Goal: Obtain resource: Obtain resource

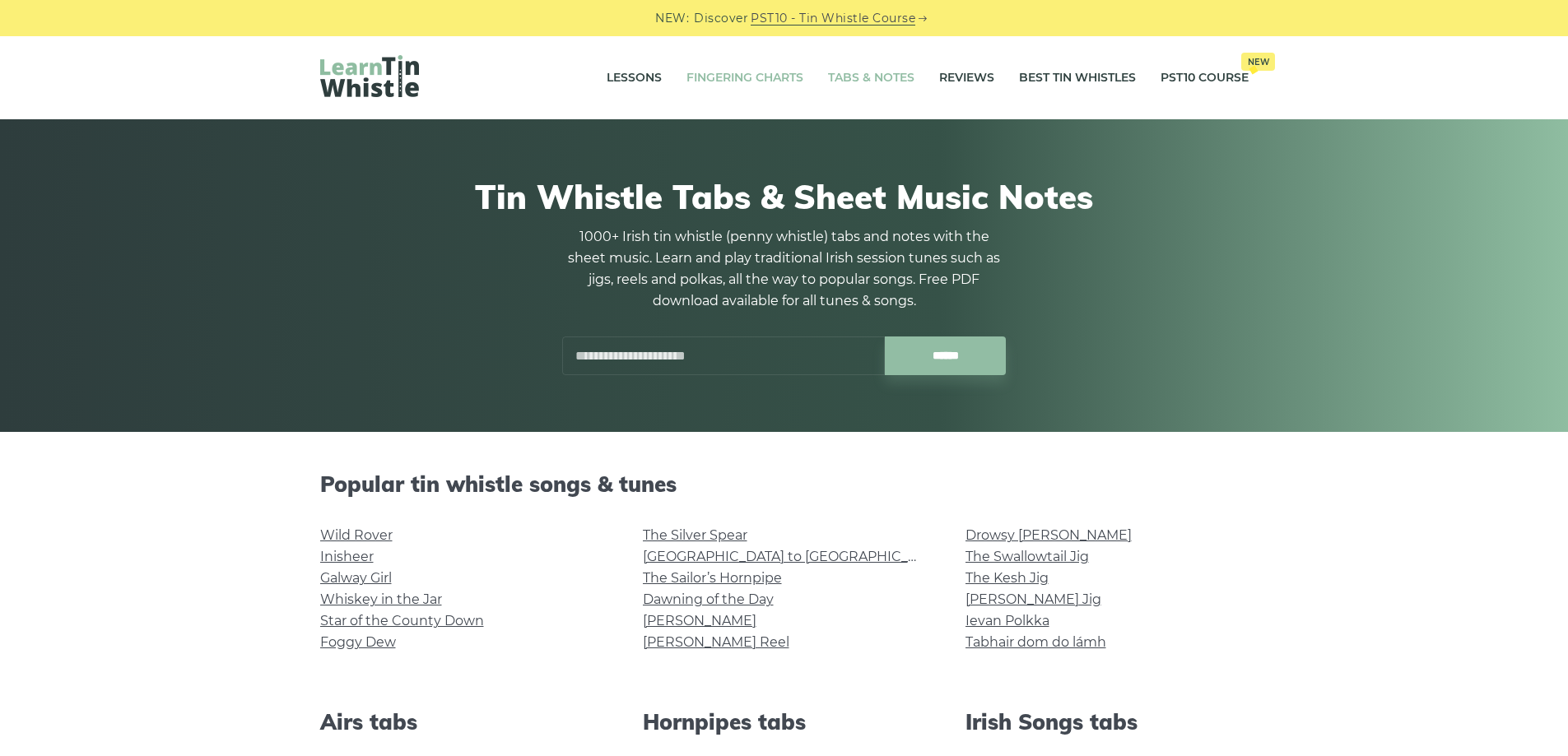
click at [723, 80] on link "Fingering Charts" at bounding box center [744, 78] width 117 height 41
click at [753, 70] on link "Fingering Charts" at bounding box center [744, 78] width 117 height 41
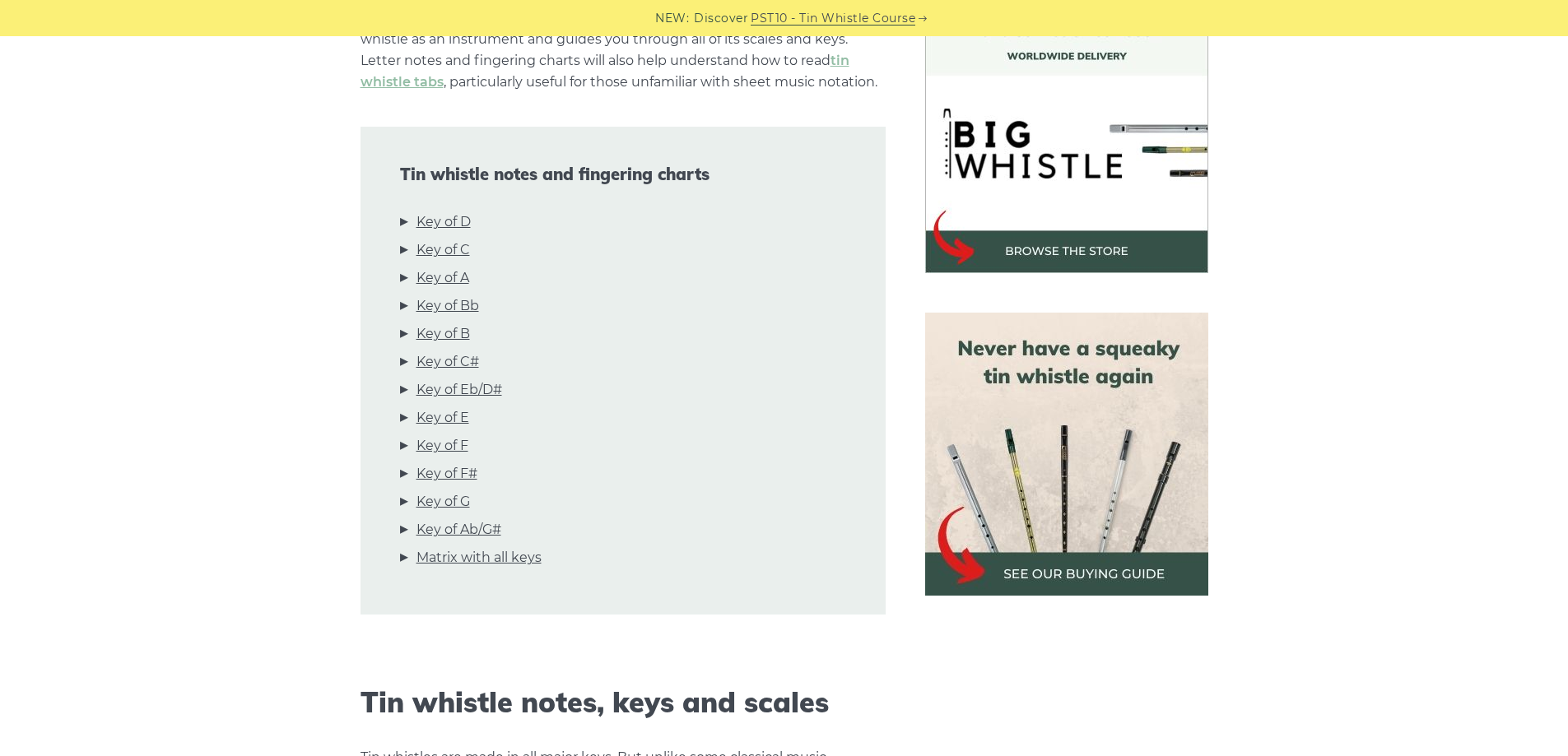
scroll to position [493, 0]
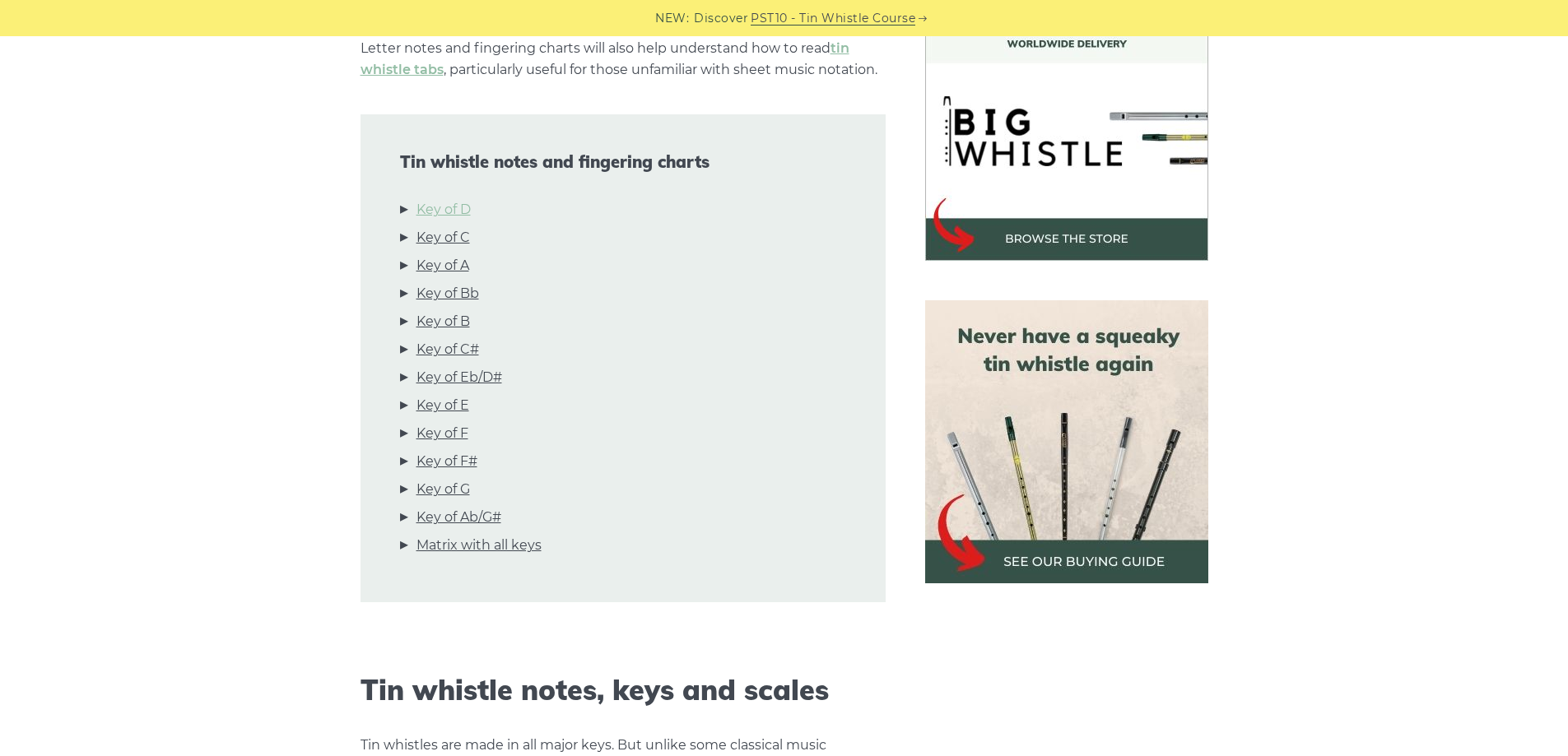
click at [429, 213] on link "Key of D" at bounding box center [443, 209] width 55 height 21
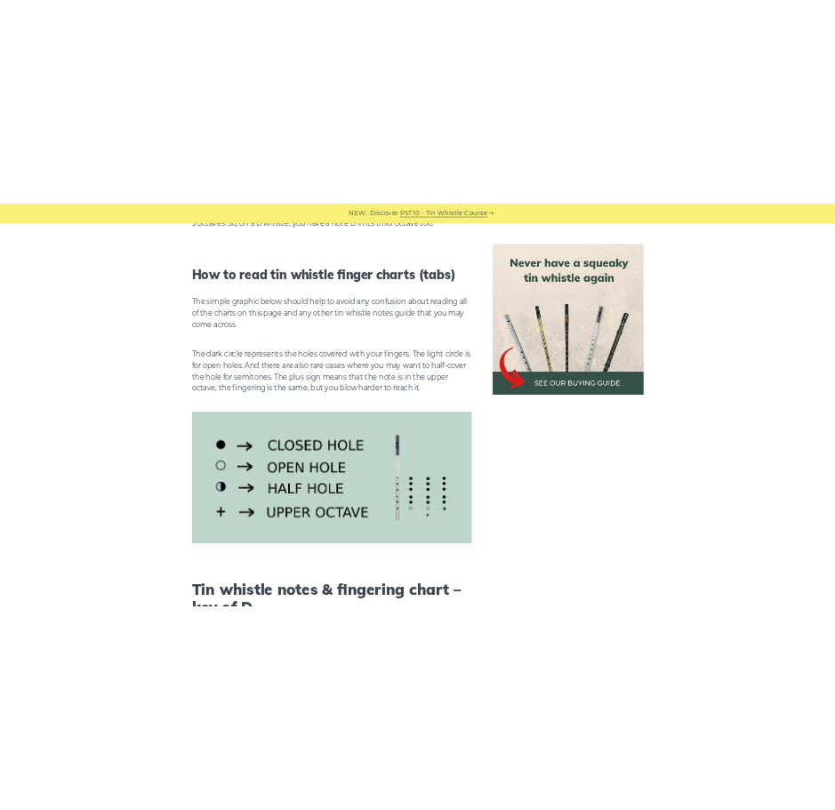
scroll to position [2059, 0]
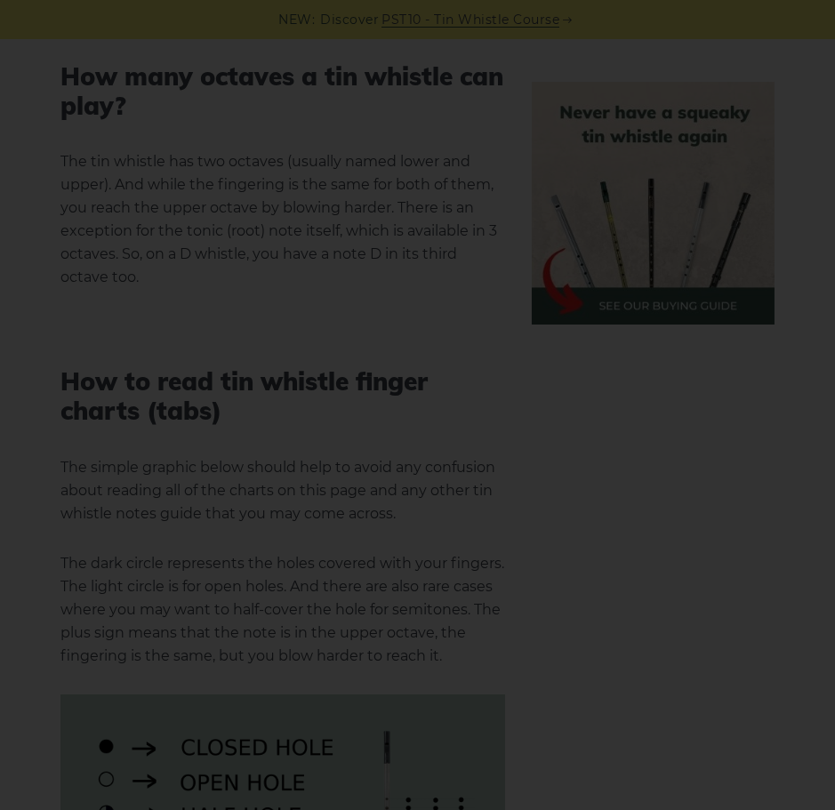
click at [543, 40] on div "×" at bounding box center [417, 405] width 835 height 810
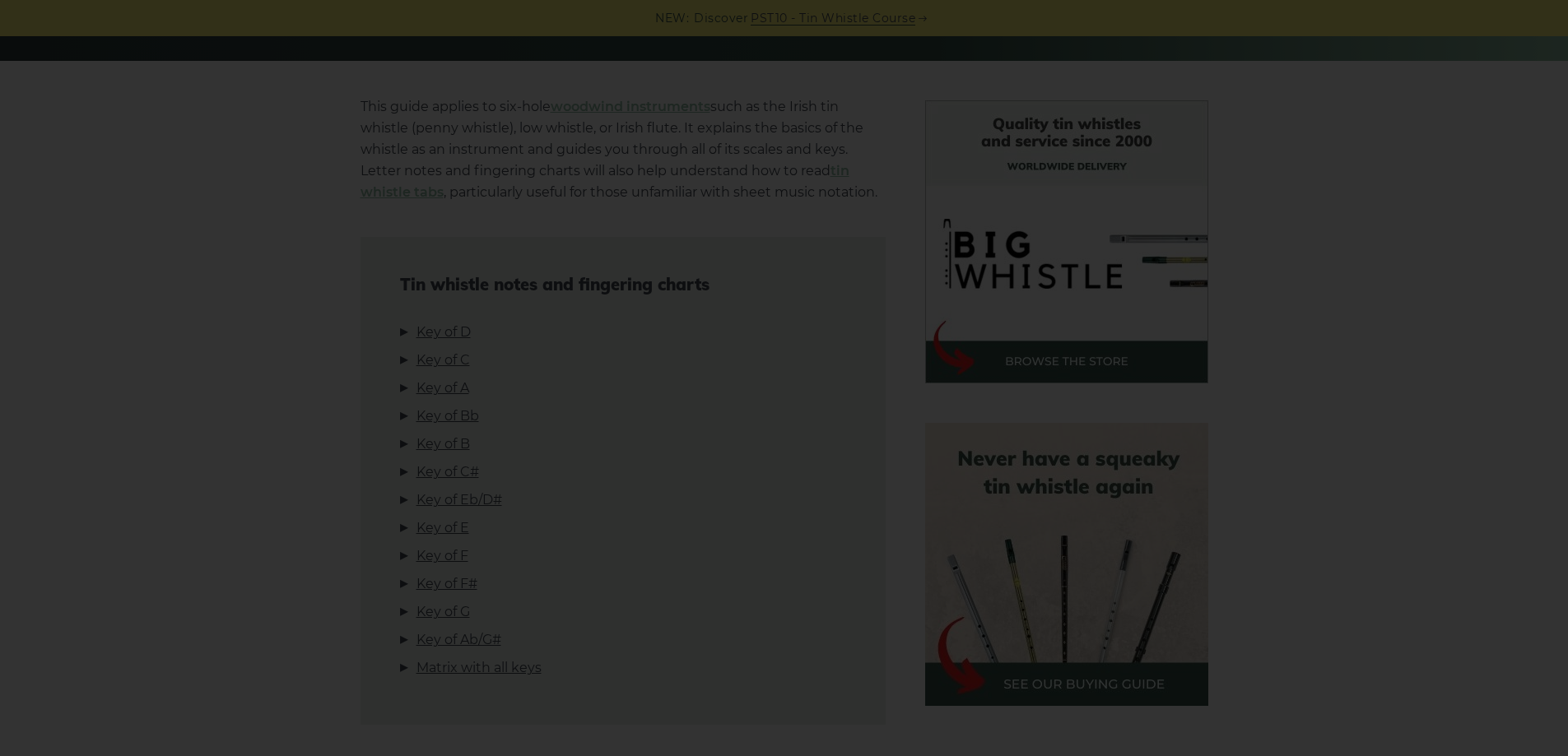
scroll to position [412, 0]
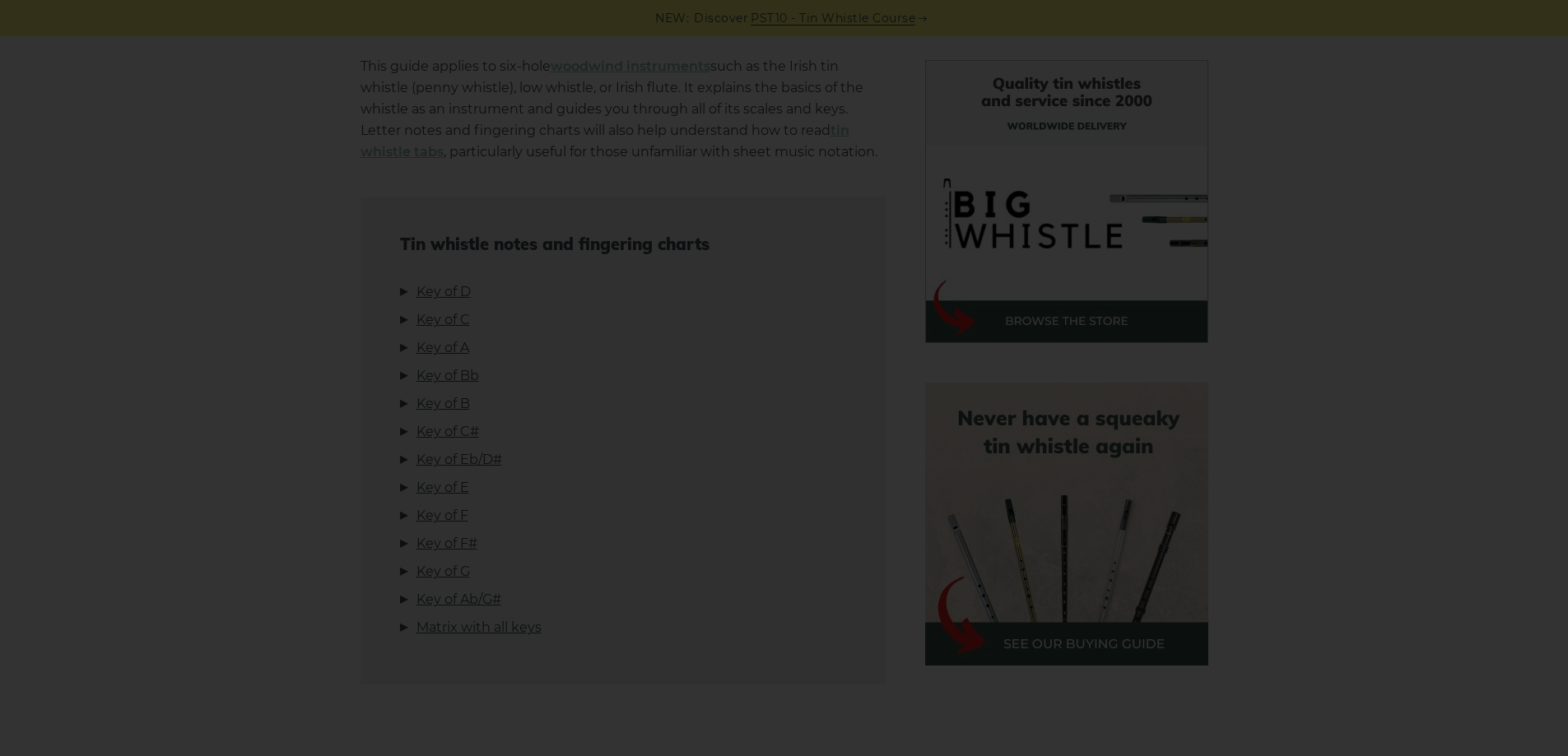
click at [1352, 275] on div "×" at bounding box center [784, 378] width 1568 height 756
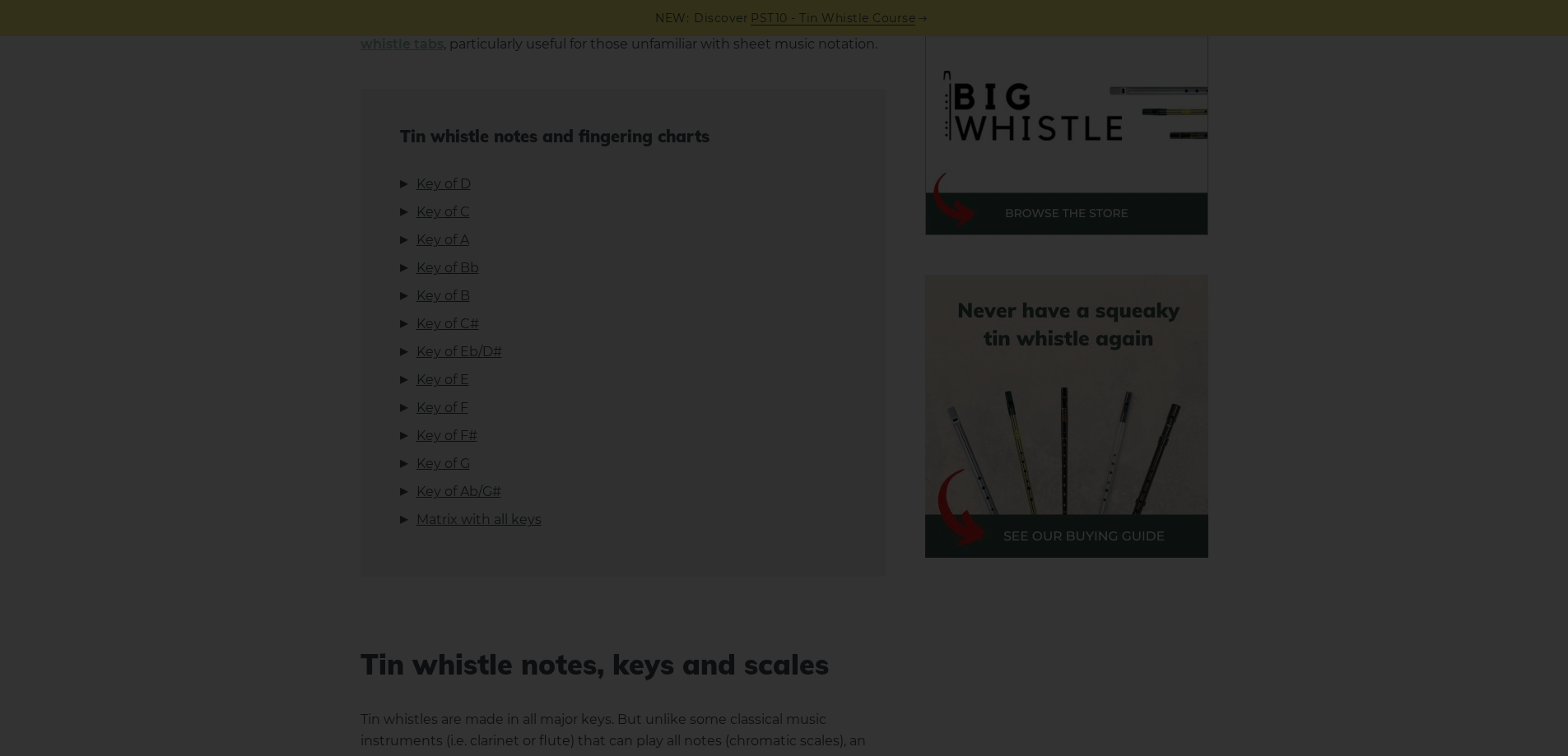
scroll to position [576, 0]
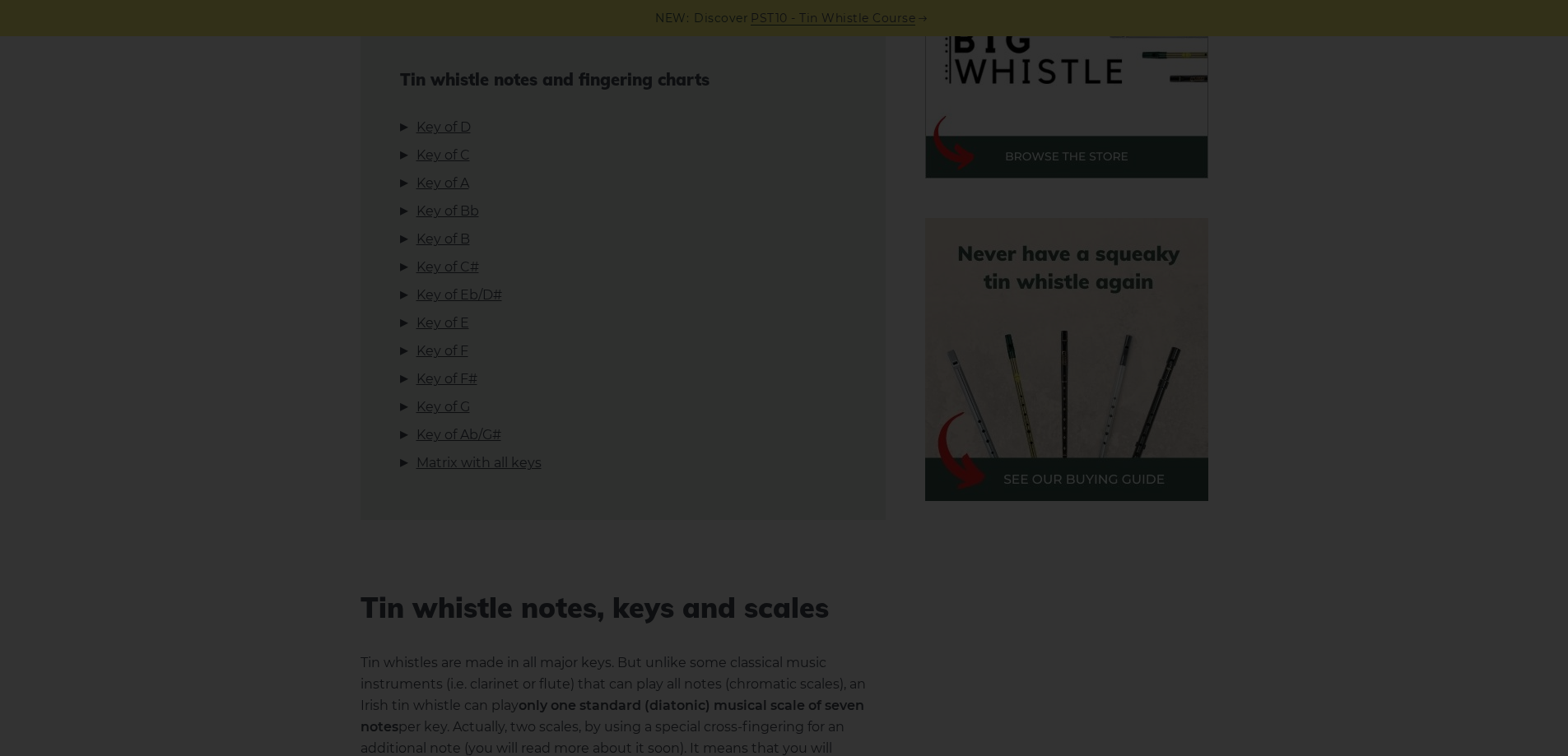
click at [434, 125] on div "×" at bounding box center [784, 378] width 1568 height 756
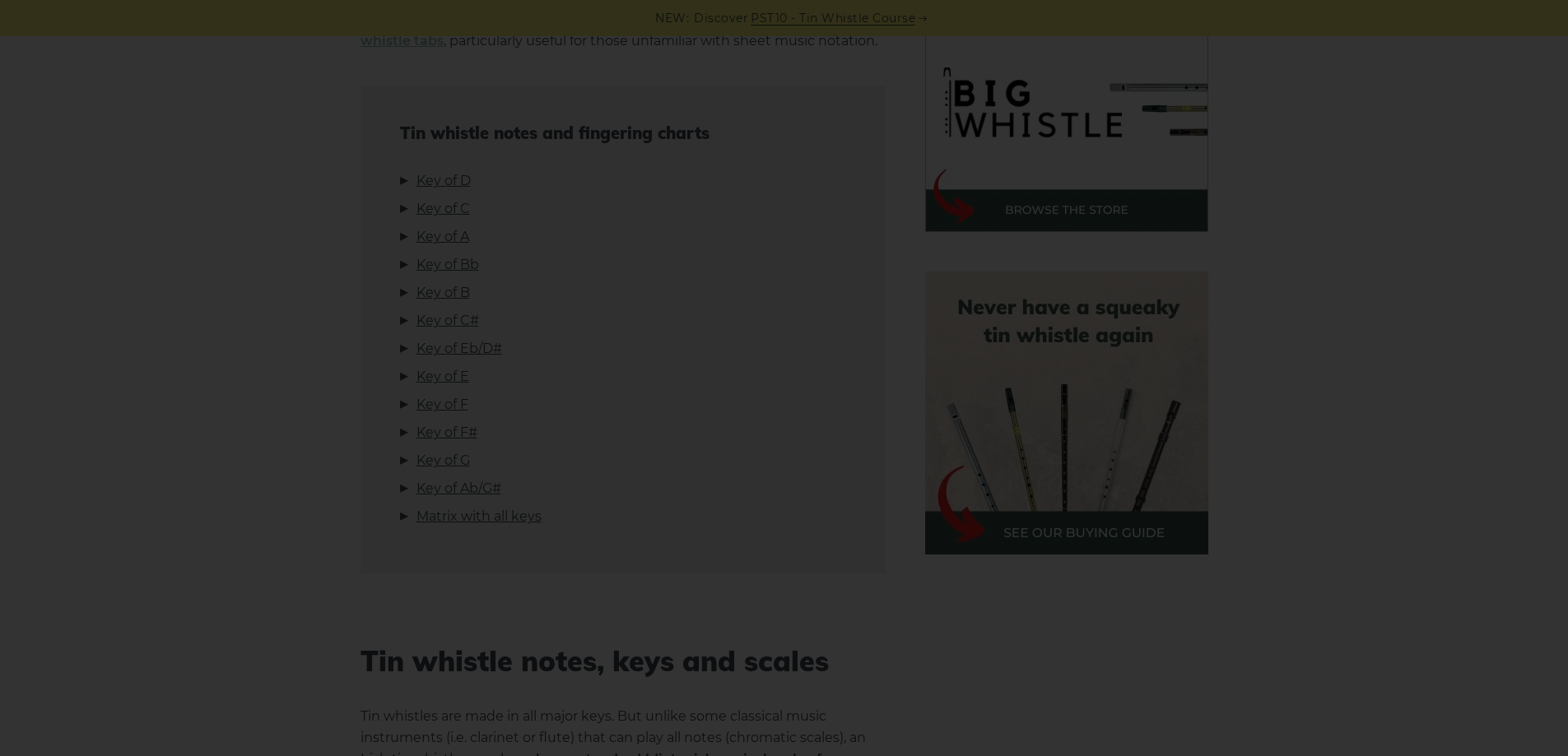
scroll to position [493, 0]
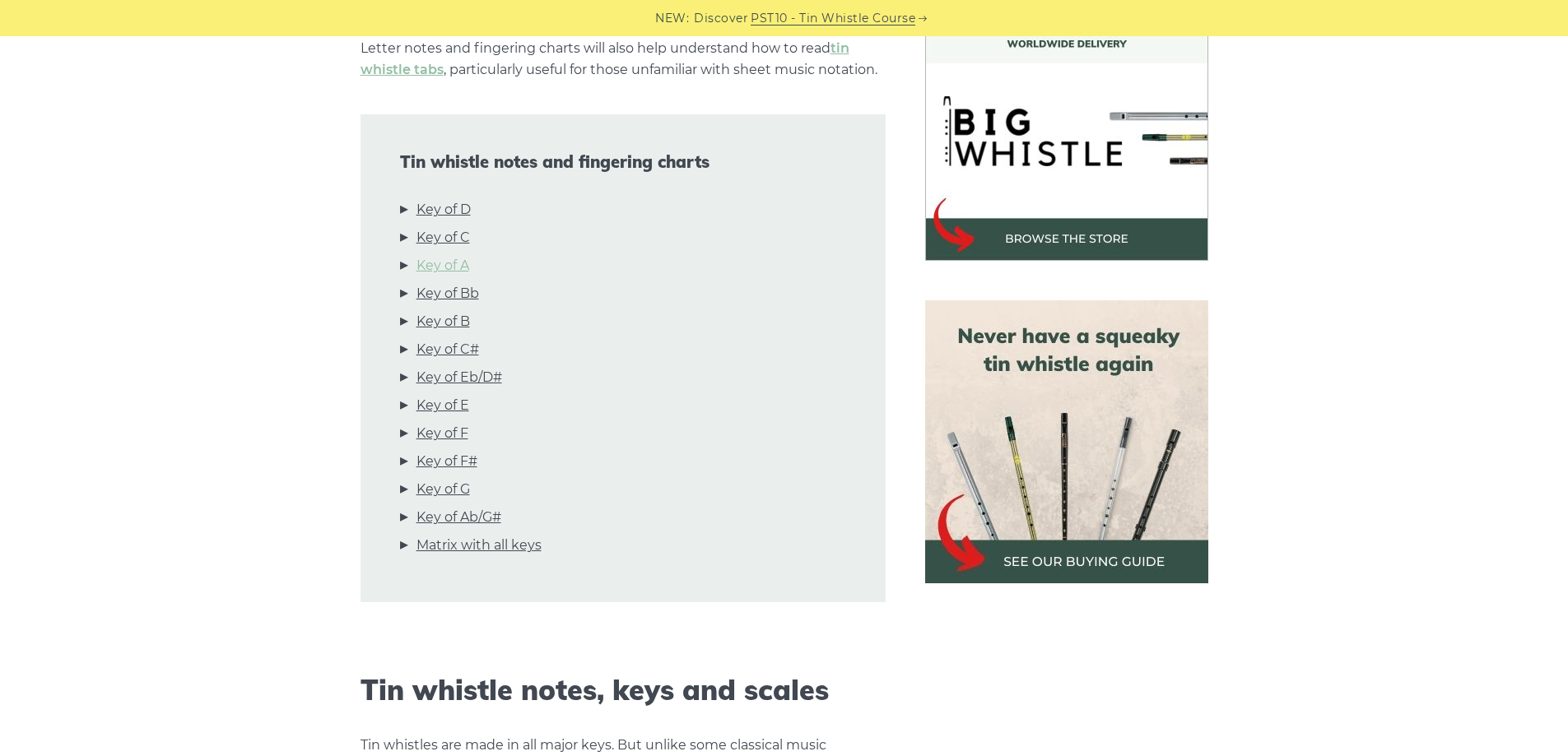
scroll to position [493, 0]
click at [446, 204] on link "Key of D" at bounding box center [443, 209] width 55 height 21
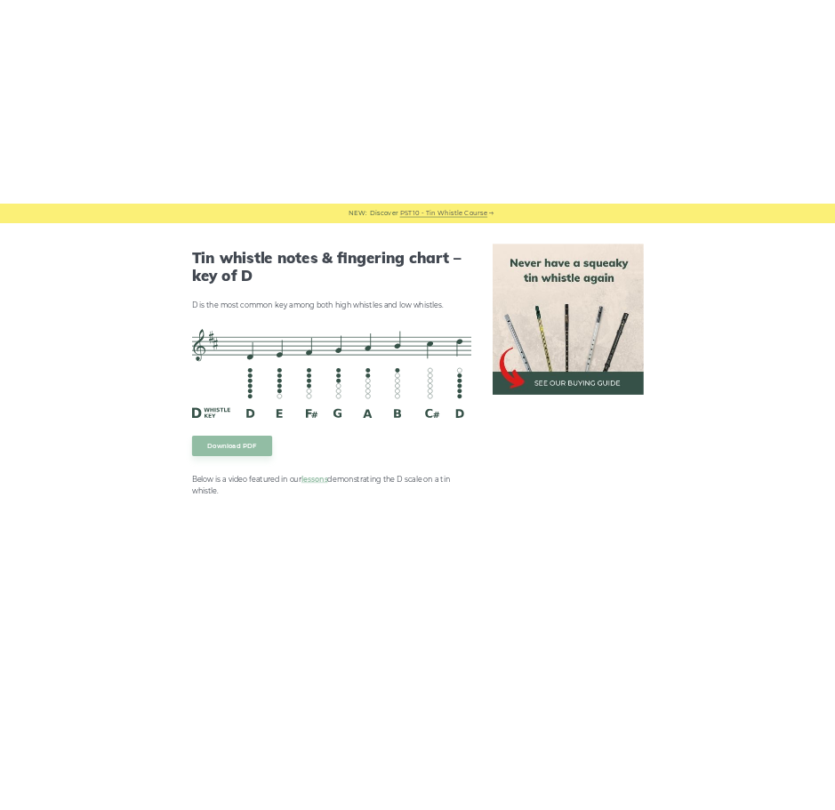
scroll to position [2770, 0]
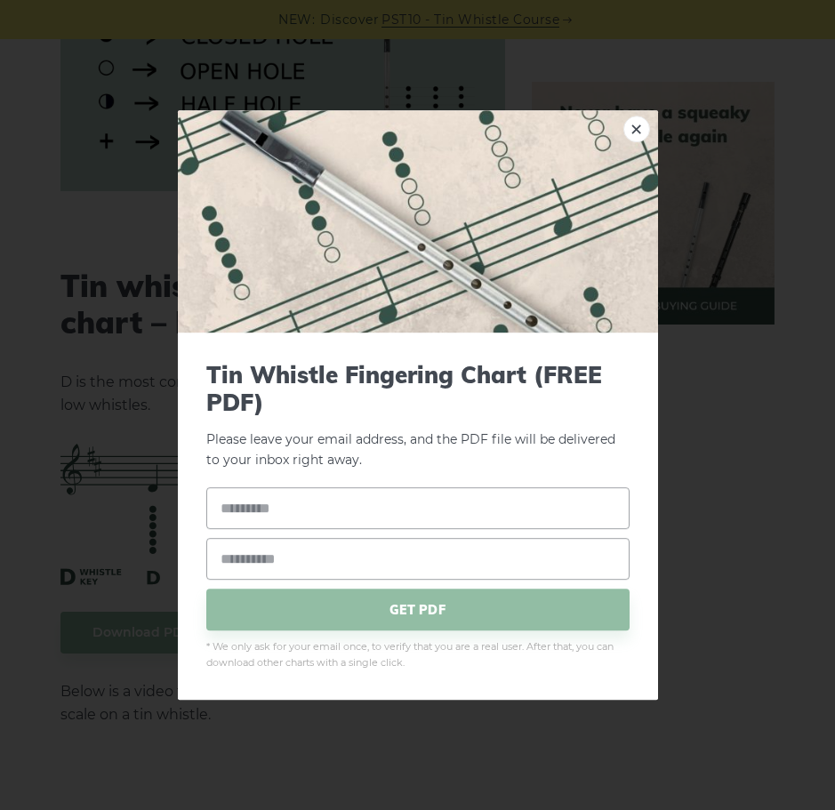
drag, startPoint x: 353, startPoint y: 493, endPoint x: 333, endPoint y: 236, distance: 257.7
click at [634, 132] on link "×" at bounding box center [636, 129] width 27 height 27
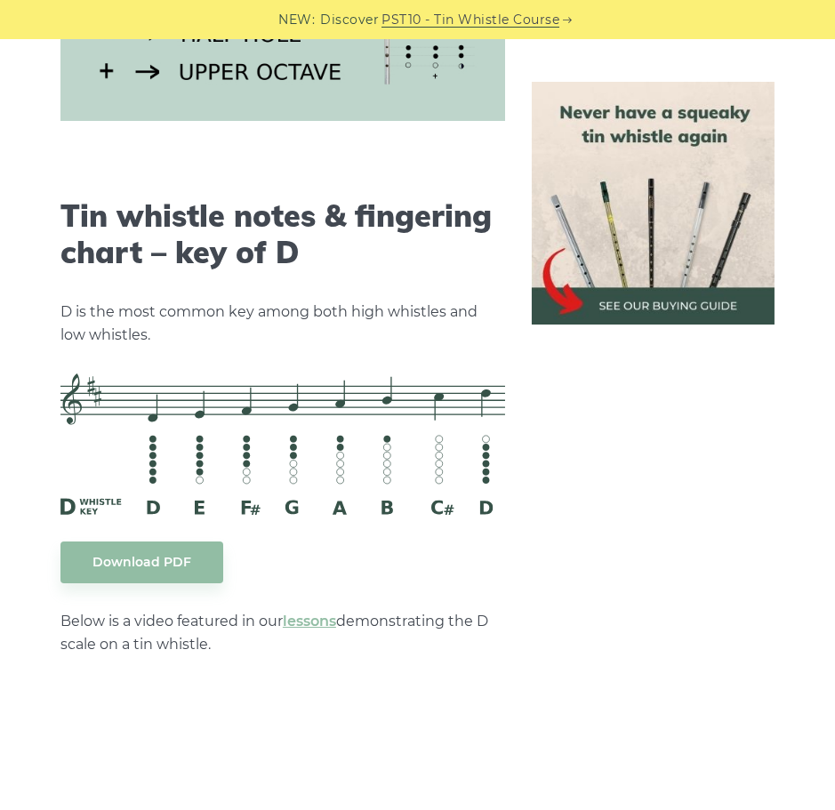
scroll to position [2859, 0]
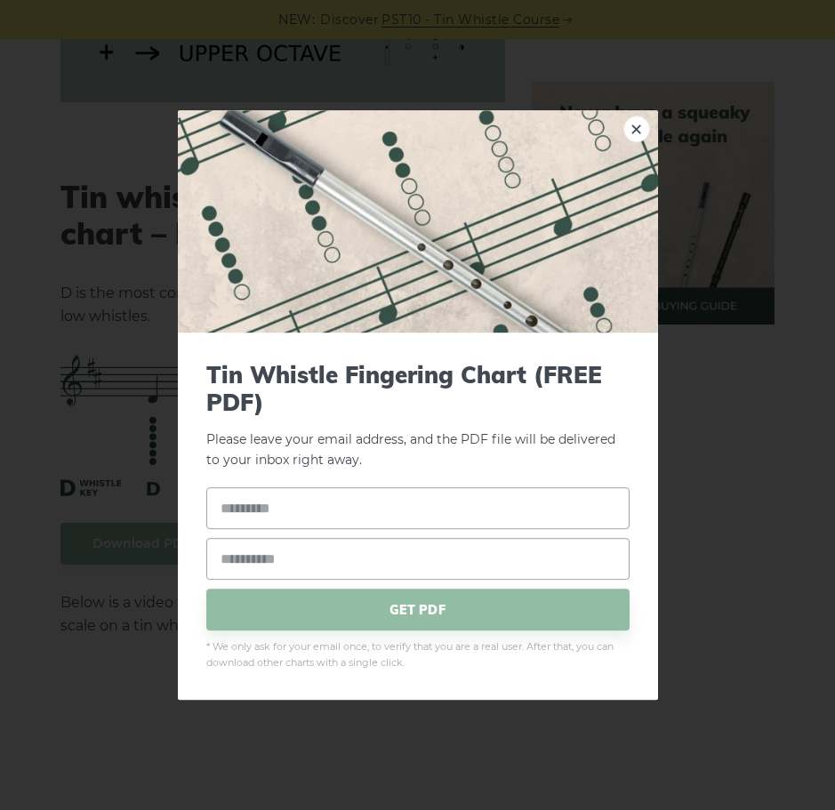
drag, startPoint x: 359, startPoint y: 440, endPoint x: -399, endPoint y: 590, distance: 773.1
click at [630, 127] on link "×" at bounding box center [636, 129] width 27 height 27
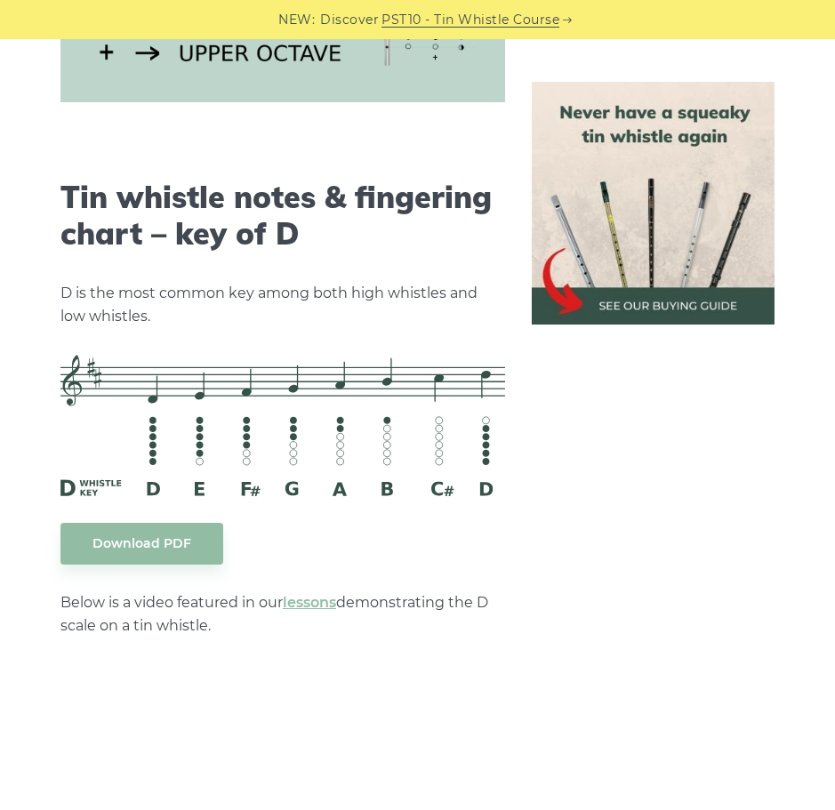
drag, startPoint x: 373, startPoint y: 351, endPoint x: -253, endPoint y: 433, distance: 631.2
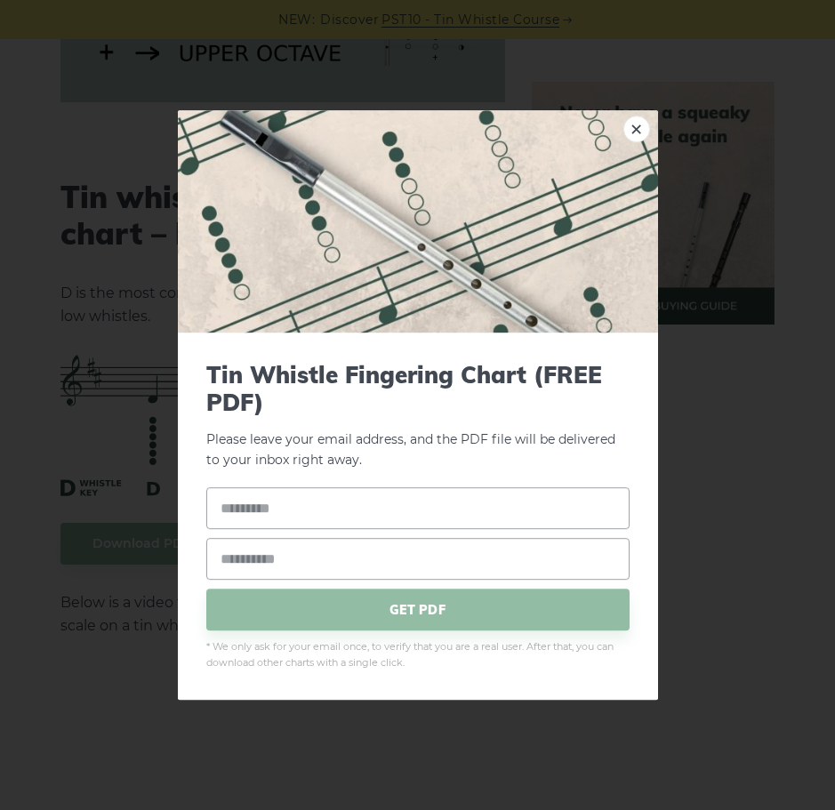
drag, startPoint x: 389, startPoint y: 421, endPoint x: -256, endPoint y: 541, distance: 656.3
click at [633, 130] on link "×" at bounding box center [636, 129] width 27 height 27
drag, startPoint x: 306, startPoint y: 440, endPoint x: -301, endPoint y: 550, distance: 617.1
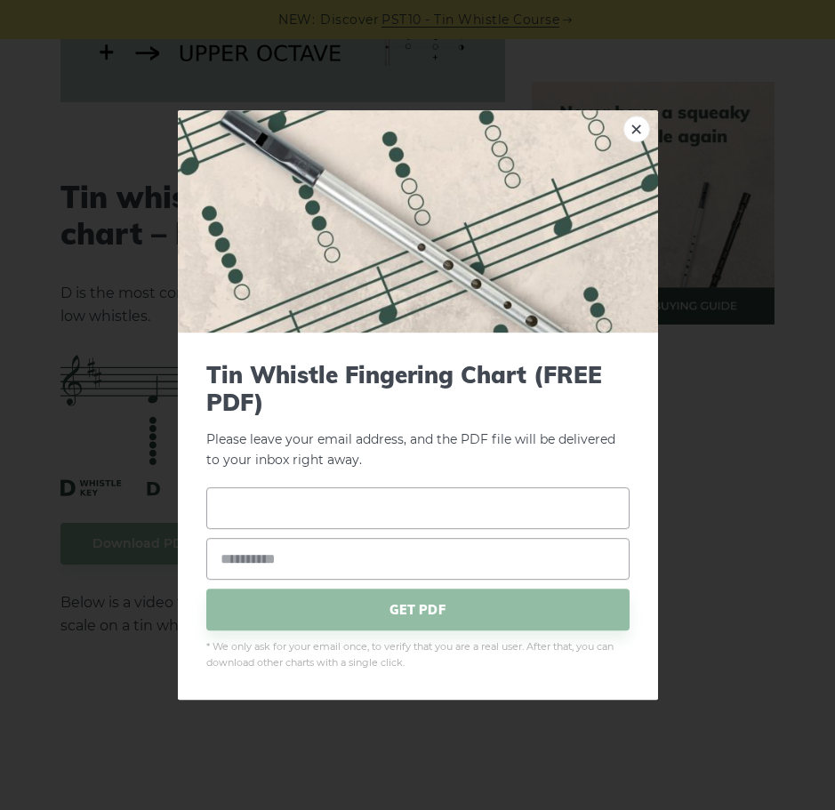
click at [356, 498] on input "text" at bounding box center [417, 509] width 423 height 42
type input "*******"
click at [347, 558] on input "email" at bounding box center [417, 560] width 423 height 42
type input "**********"
click at [533, 609] on span "GET PDF" at bounding box center [417, 610] width 423 height 42
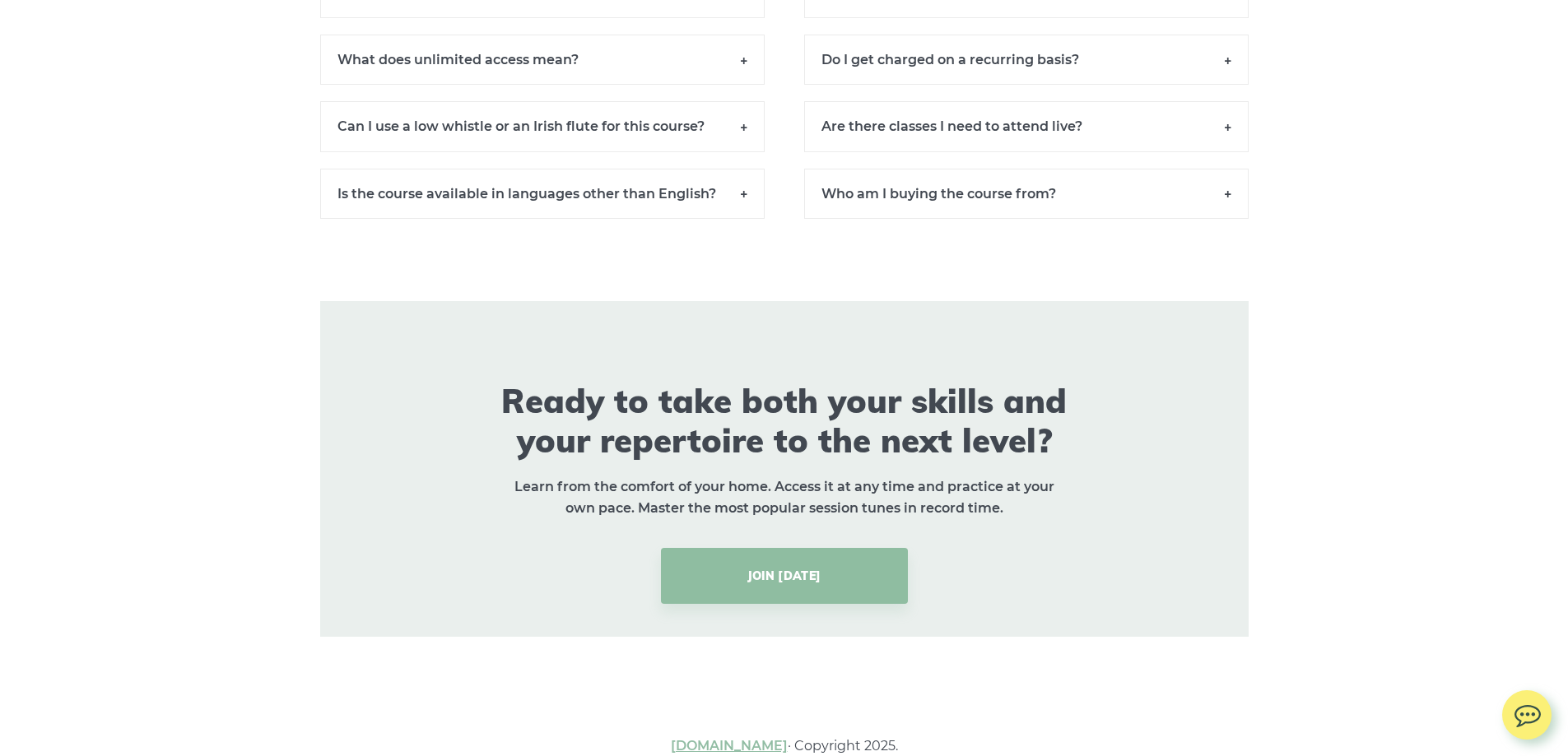
scroll to position [12291, 0]
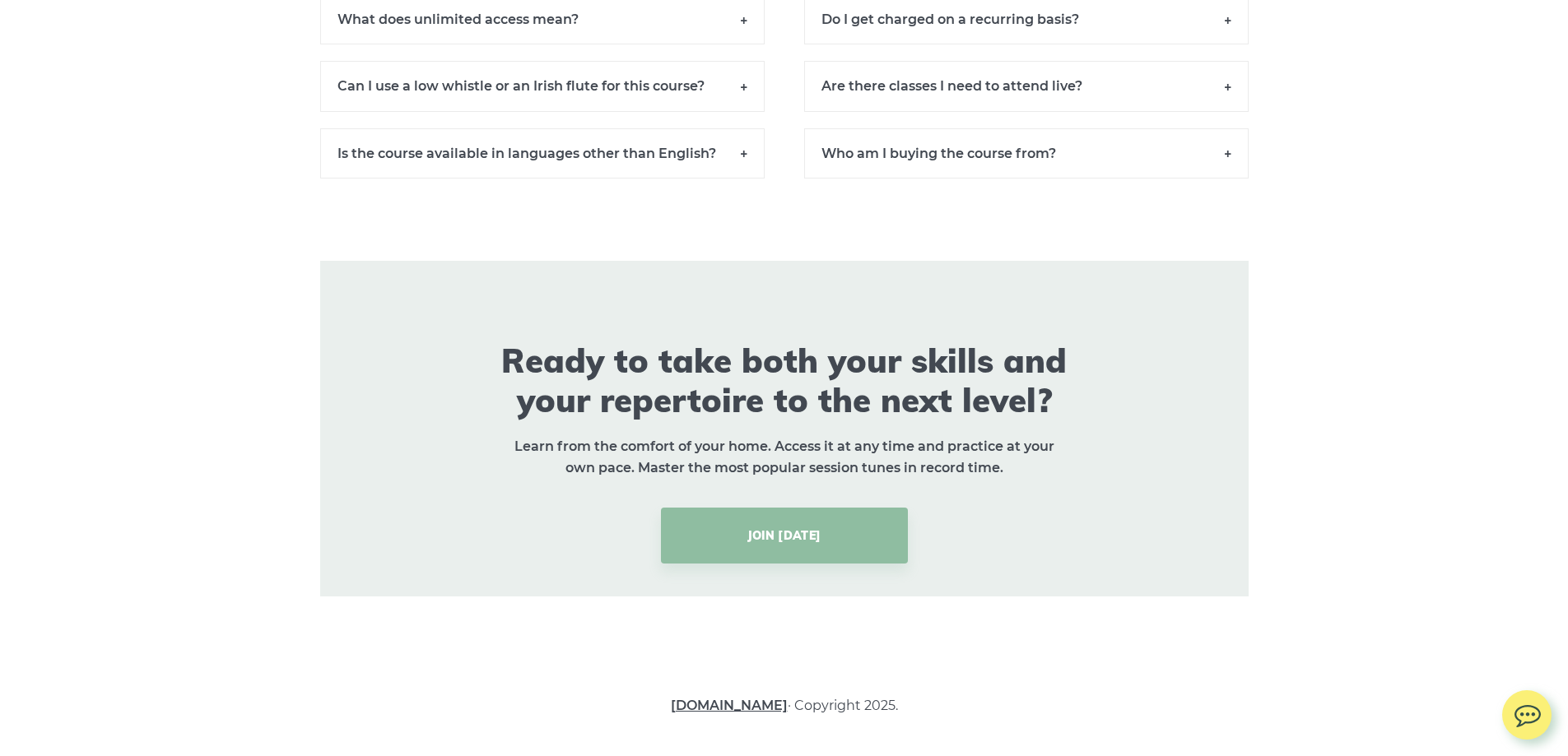
click at [746, 701] on link "LearnTinWhistle.com" at bounding box center [729, 705] width 117 height 16
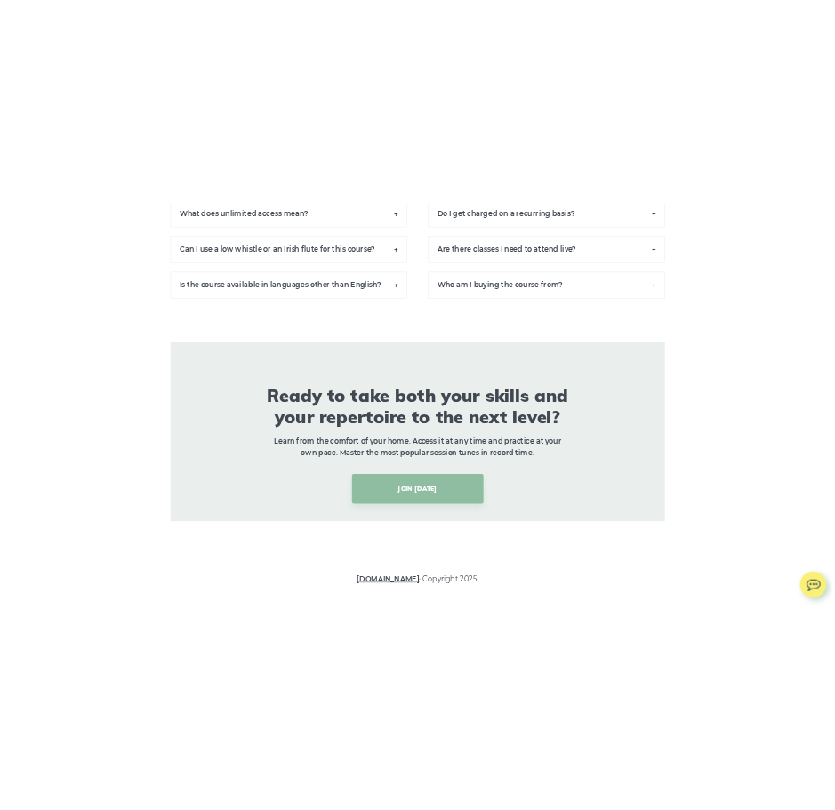
scroll to position [13221, 0]
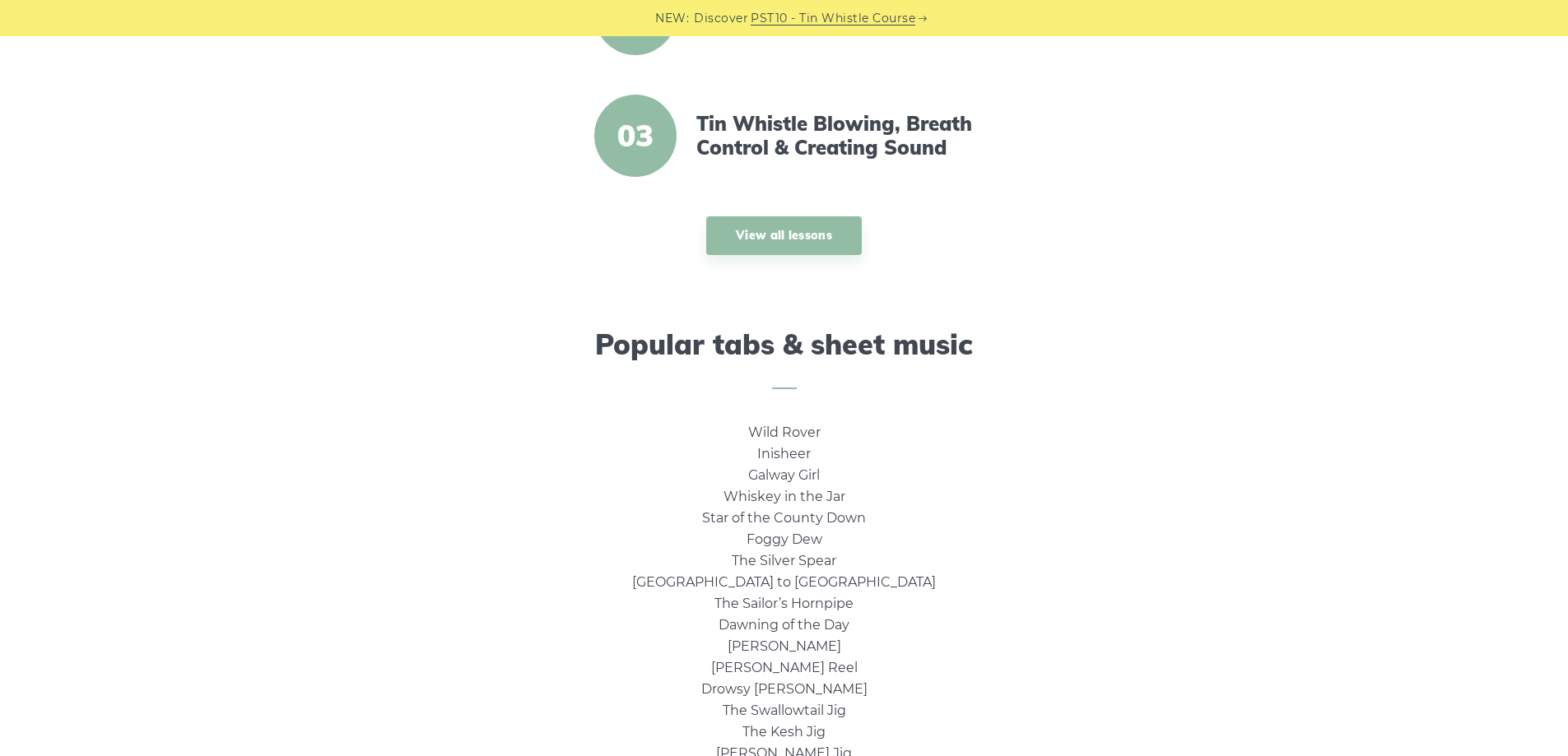
scroll to position [823, 0]
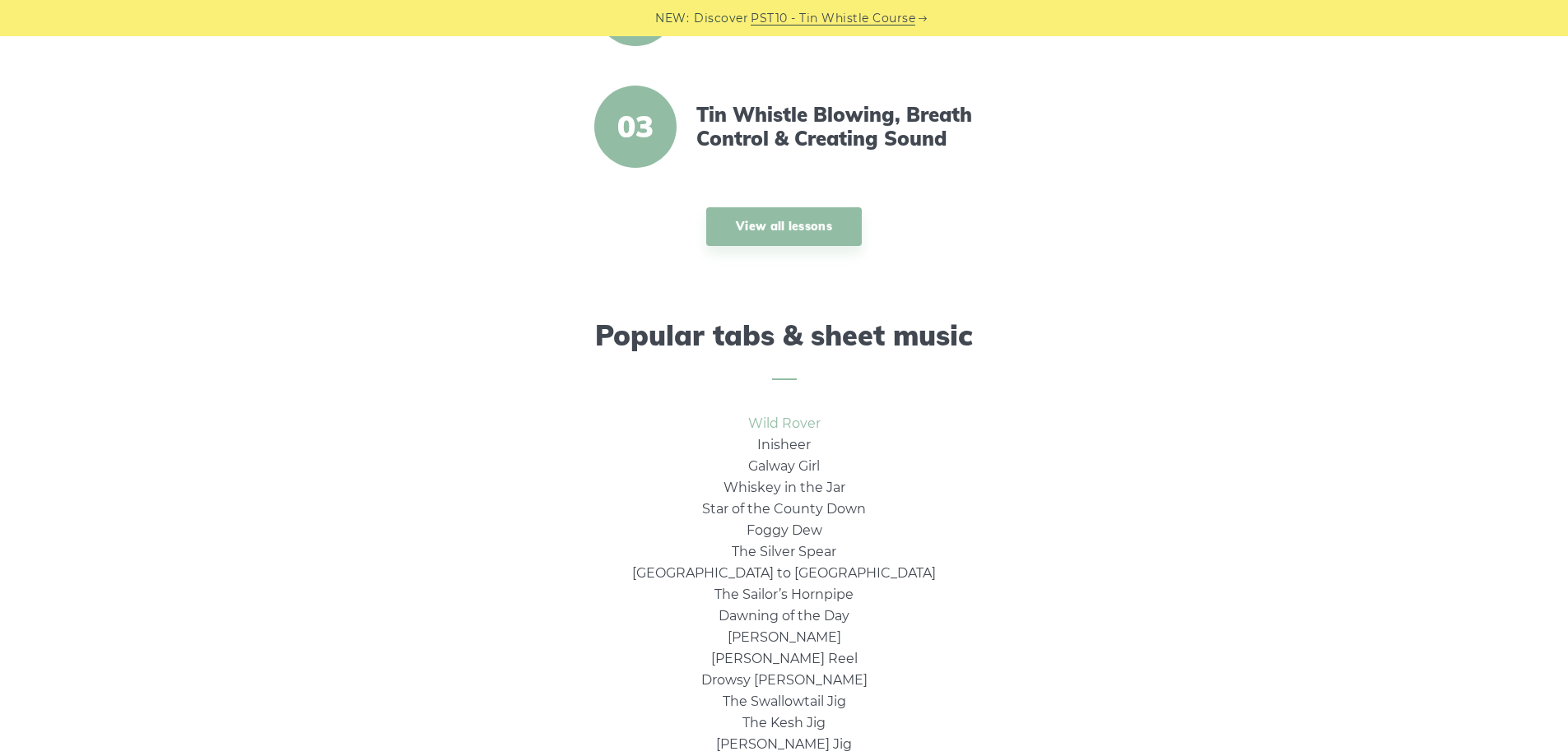
click at [780, 423] on link "Wild Rover" at bounding box center [784, 423] width 72 height 16
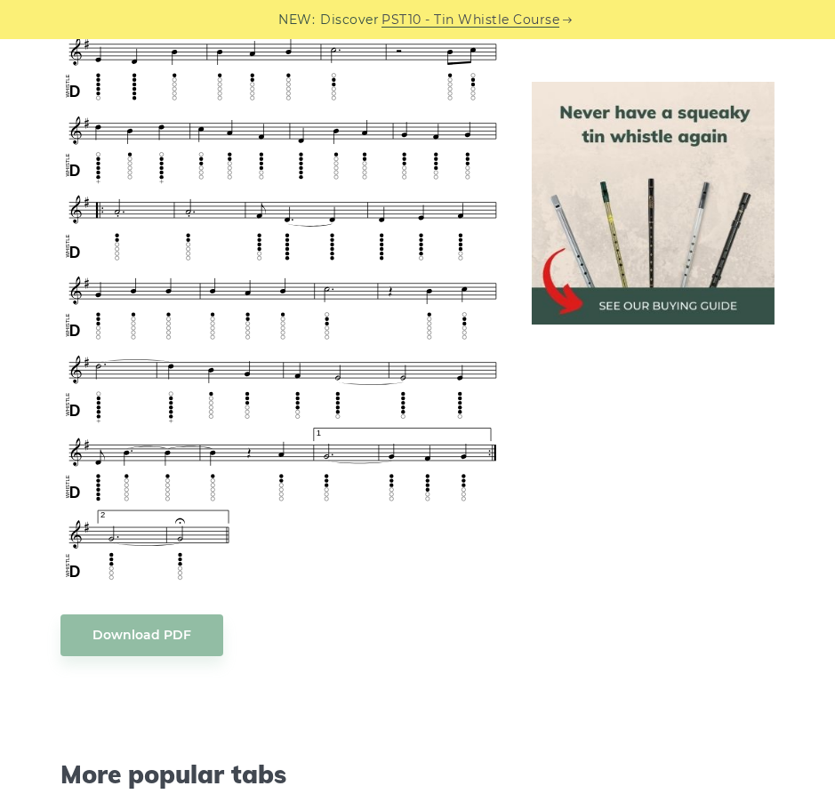
scroll to position [1067, 0]
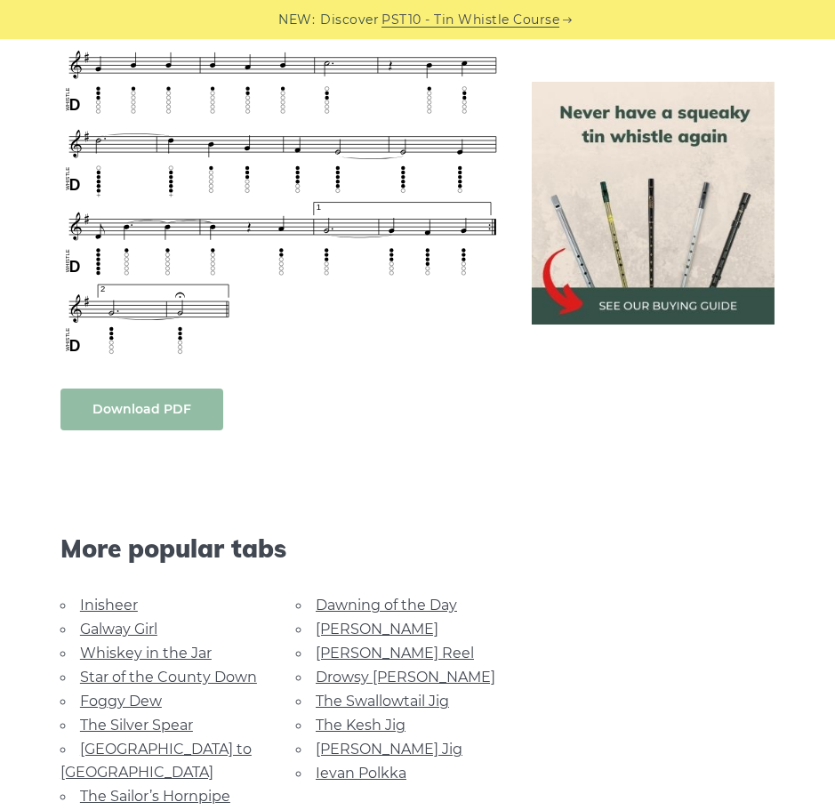
click at [120, 405] on link "Download PDF" at bounding box center [141, 410] width 163 height 42
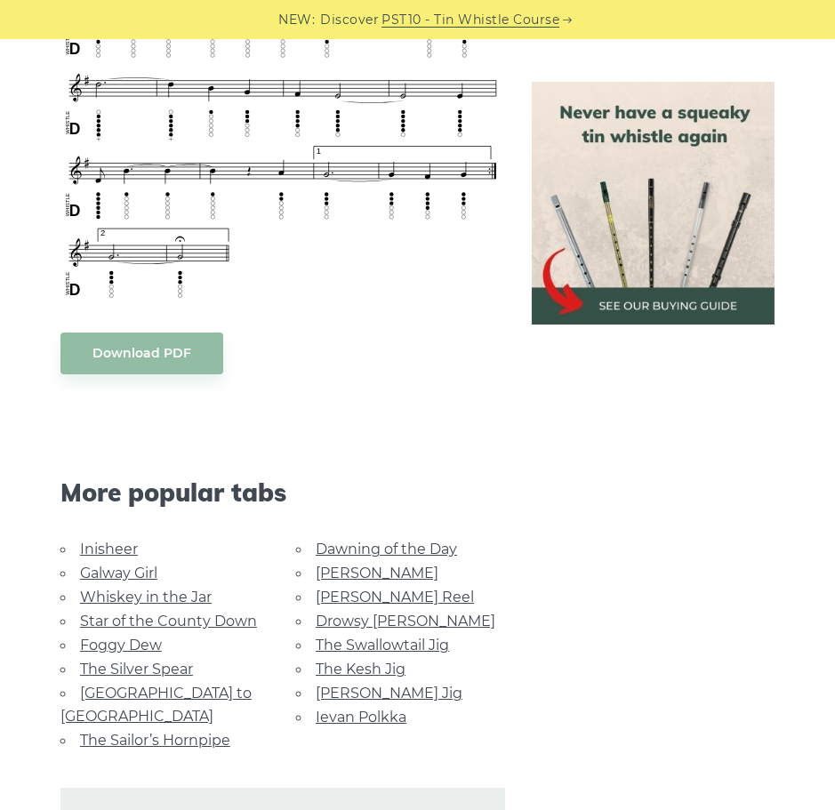
scroll to position [1334, 0]
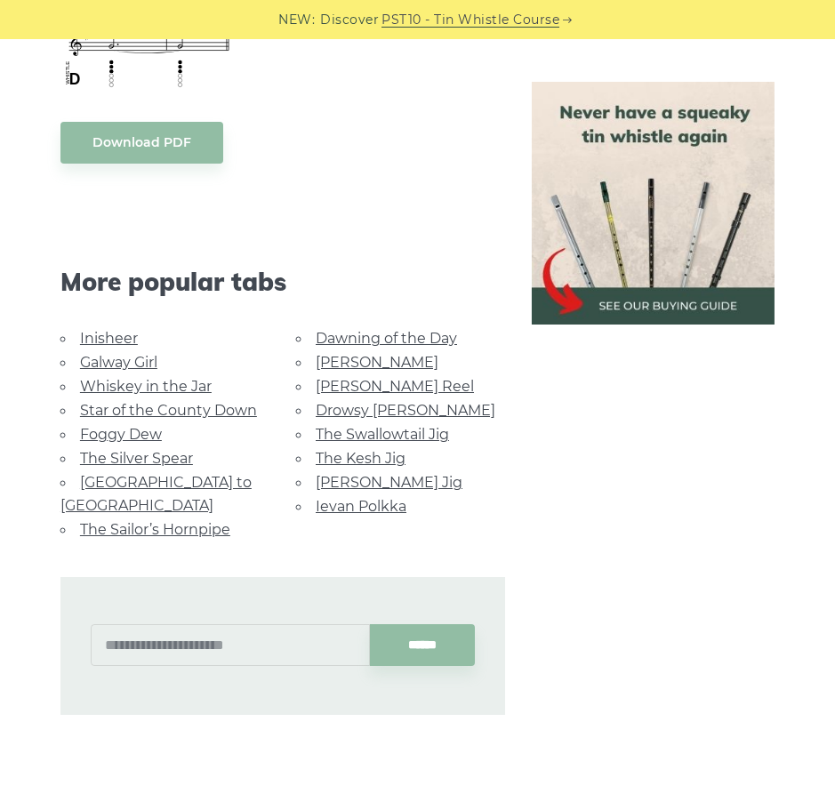
click at [131, 362] on link "Galway Girl" at bounding box center [118, 362] width 77 height 17
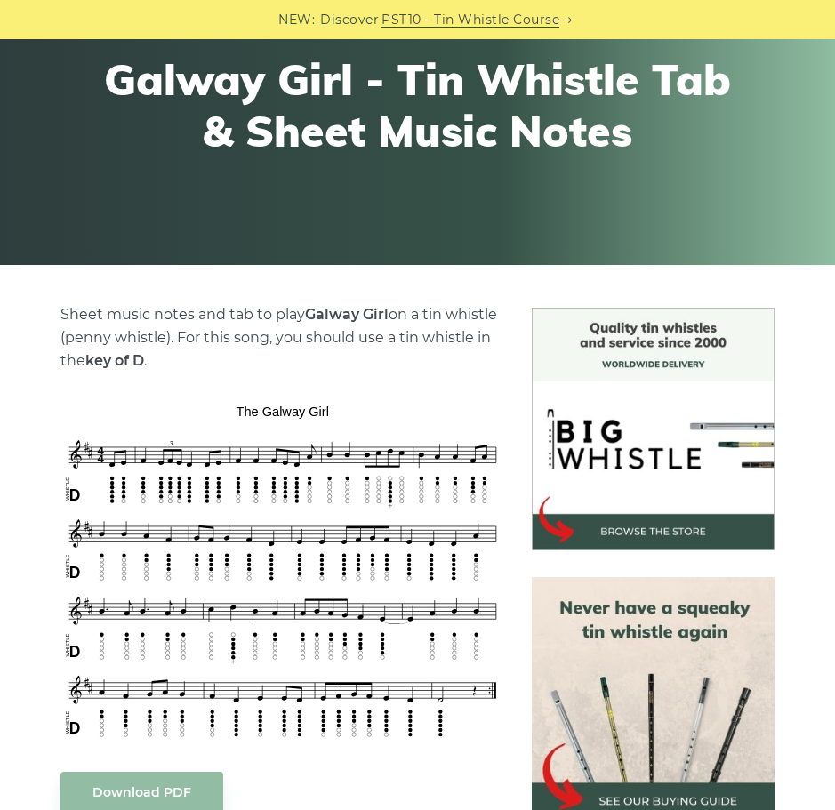
scroll to position [622, 0]
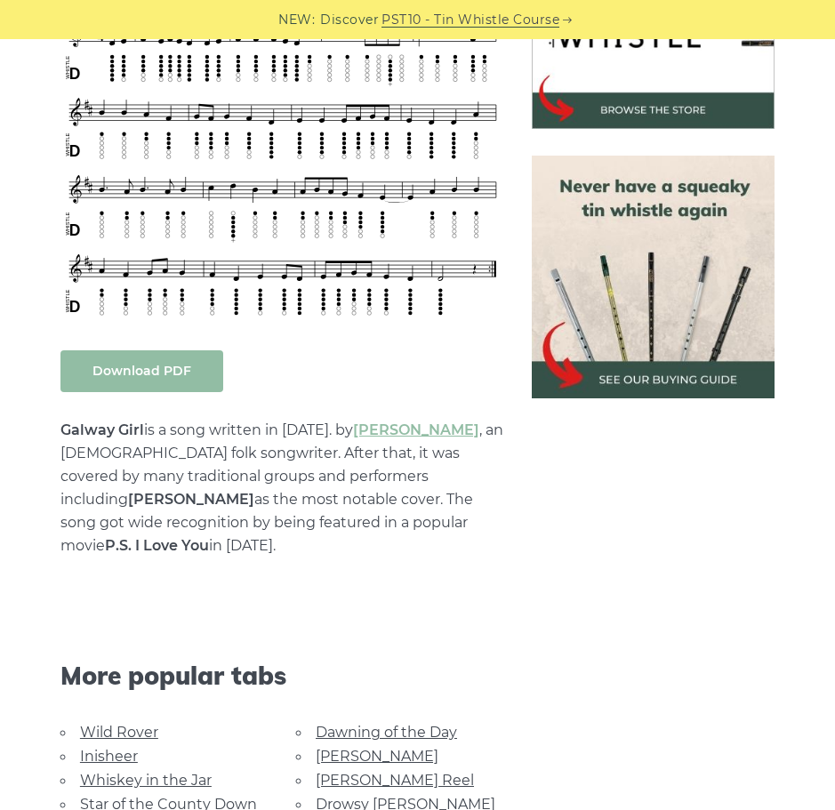
click at [156, 369] on link "Download PDF" at bounding box center [141, 371] width 163 height 42
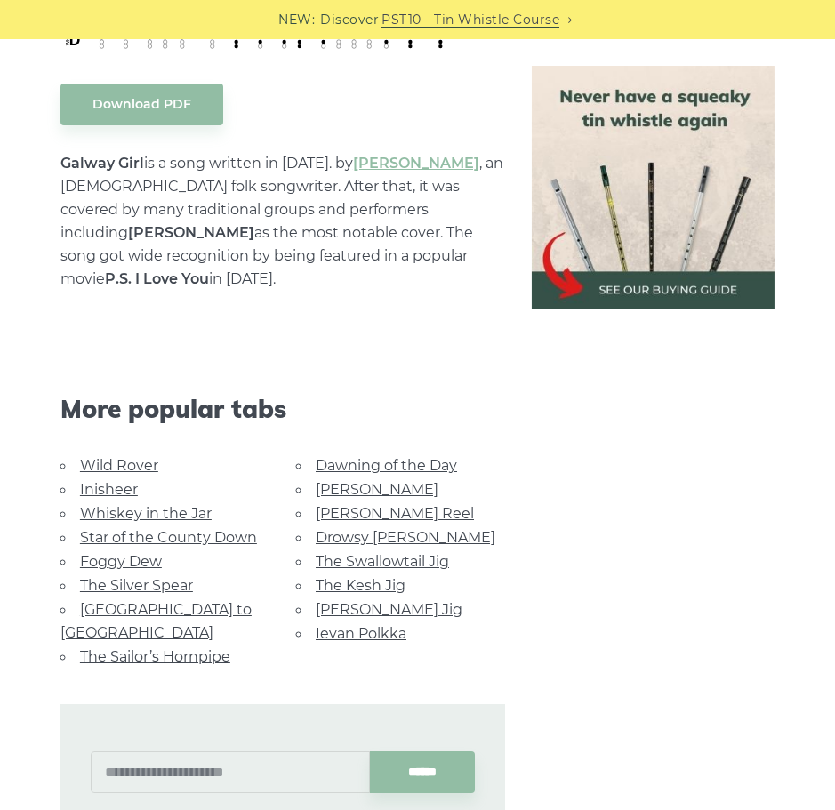
click at [148, 601] on link "[GEOGRAPHIC_DATA] to [GEOGRAPHIC_DATA]" at bounding box center [155, 621] width 191 height 40
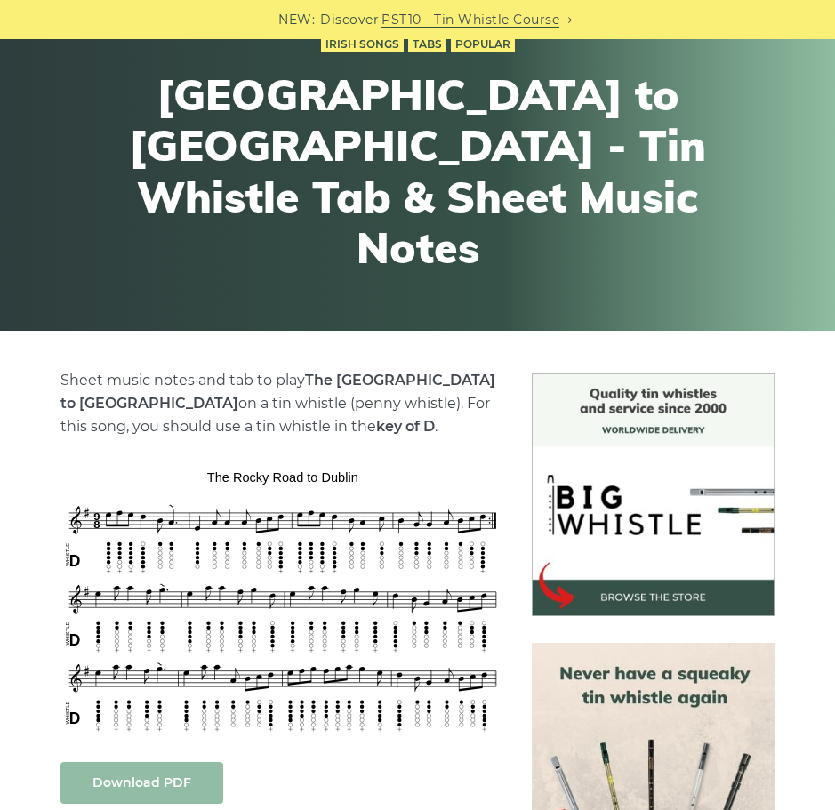
scroll to position [445, 0]
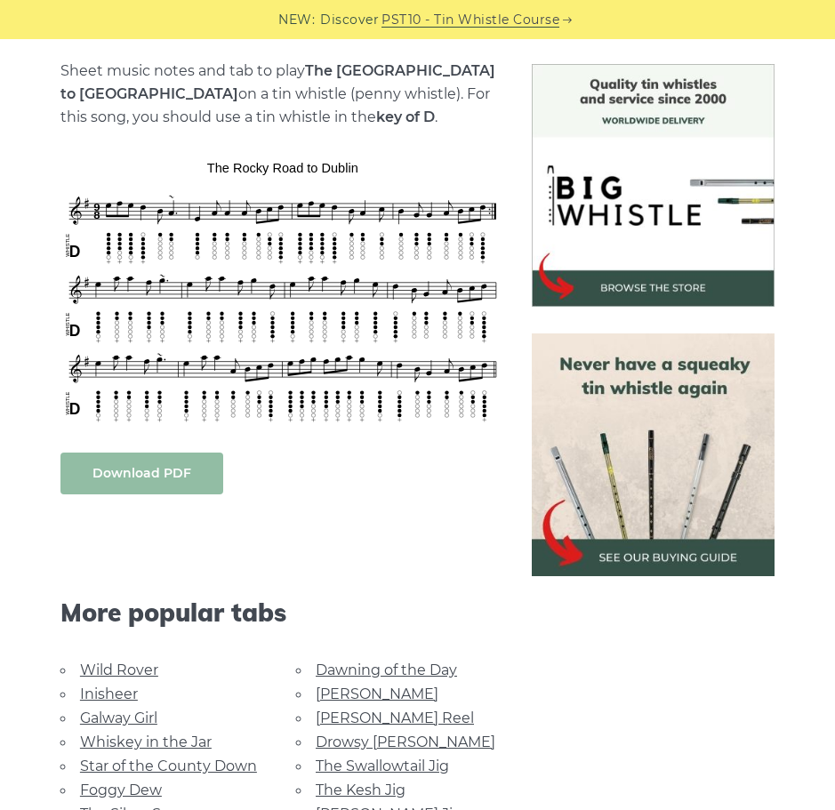
click at [144, 477] on link "Download PDF" at bounding box center [141, 474] width 163 height 42
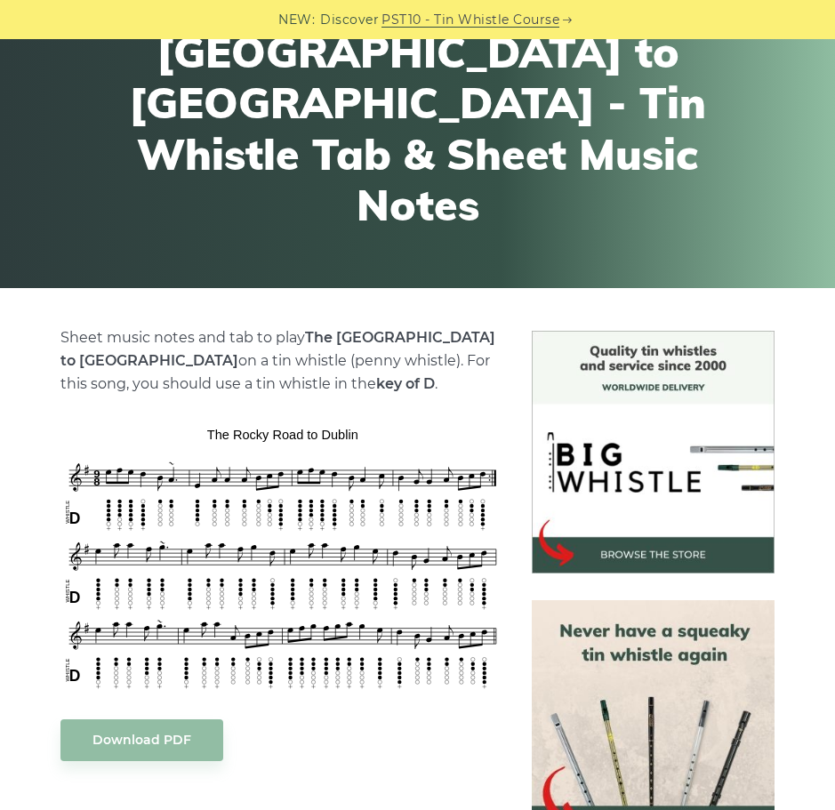
scroll to position [0, 0]
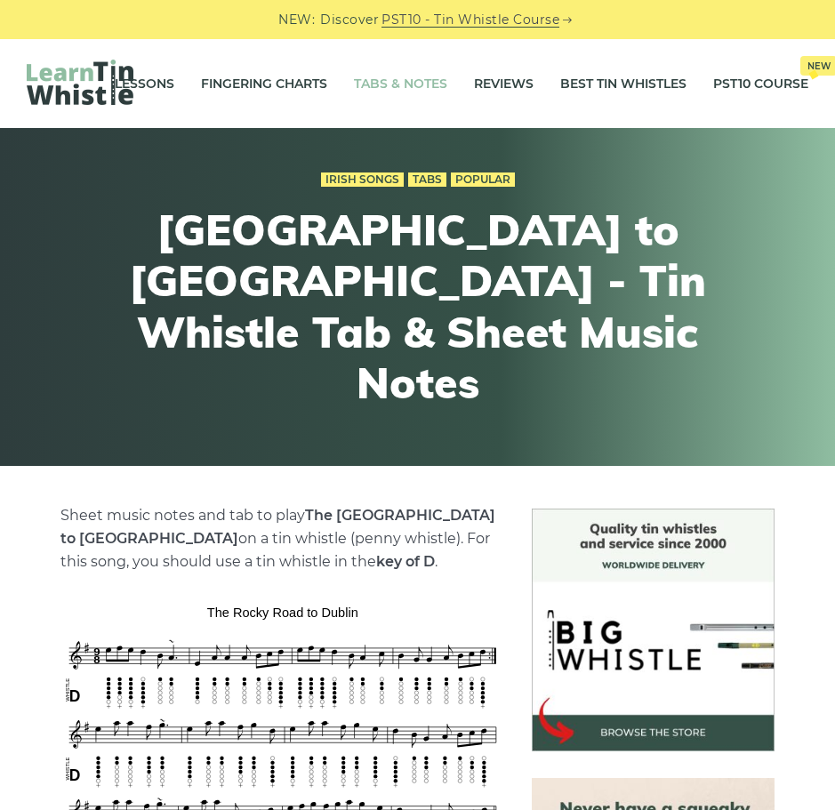
click at [432, 82] on link "Tabs & Notes" at bounding box center [400, 83] width 93 height 44
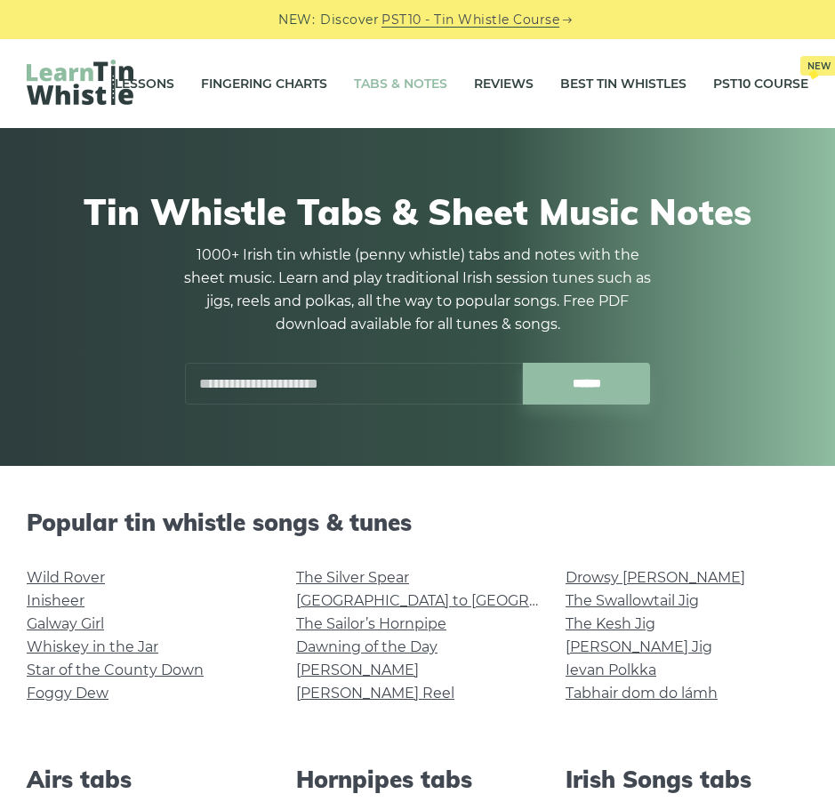
click at [189, 60] on div at bounding box center [167, 84] width 281 height 49
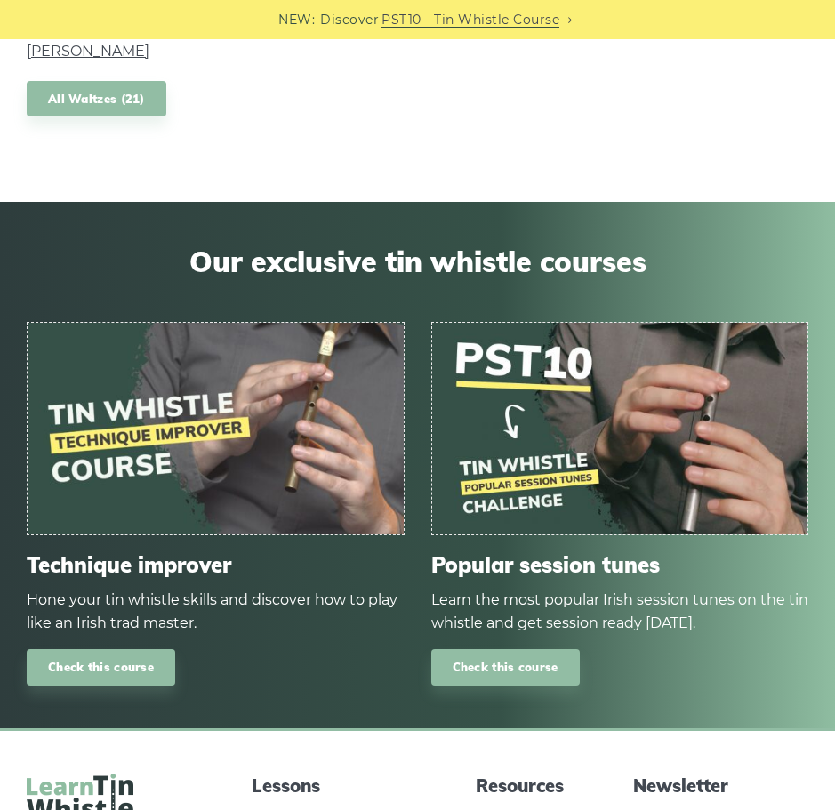
scroll to position [1156, 0]
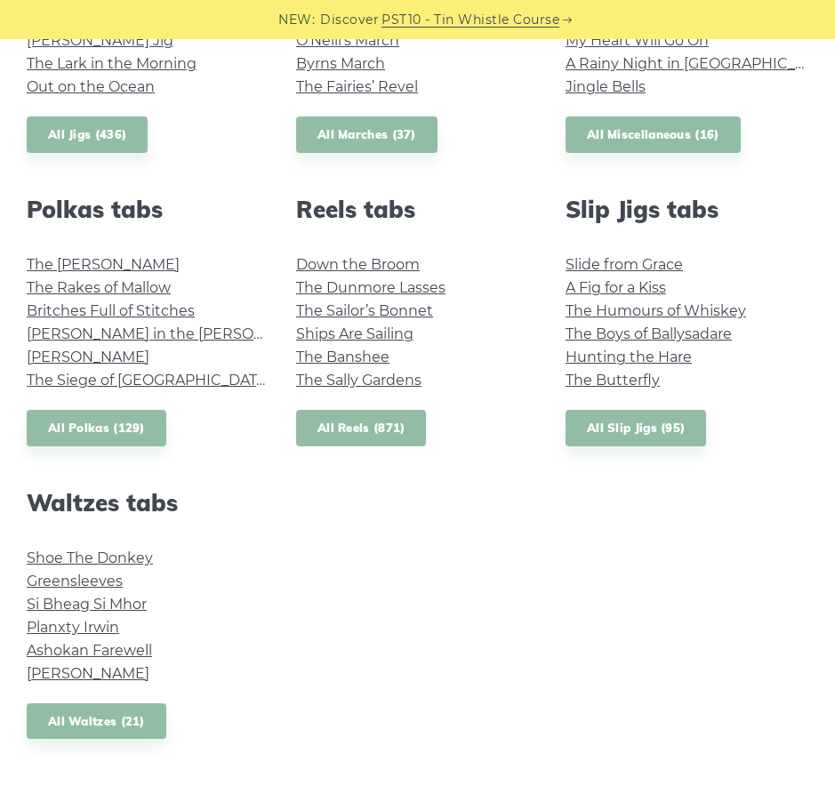
click at [355, 441] on link "All Reels (871)" at bounding box center [361, 428] width 131 height 36
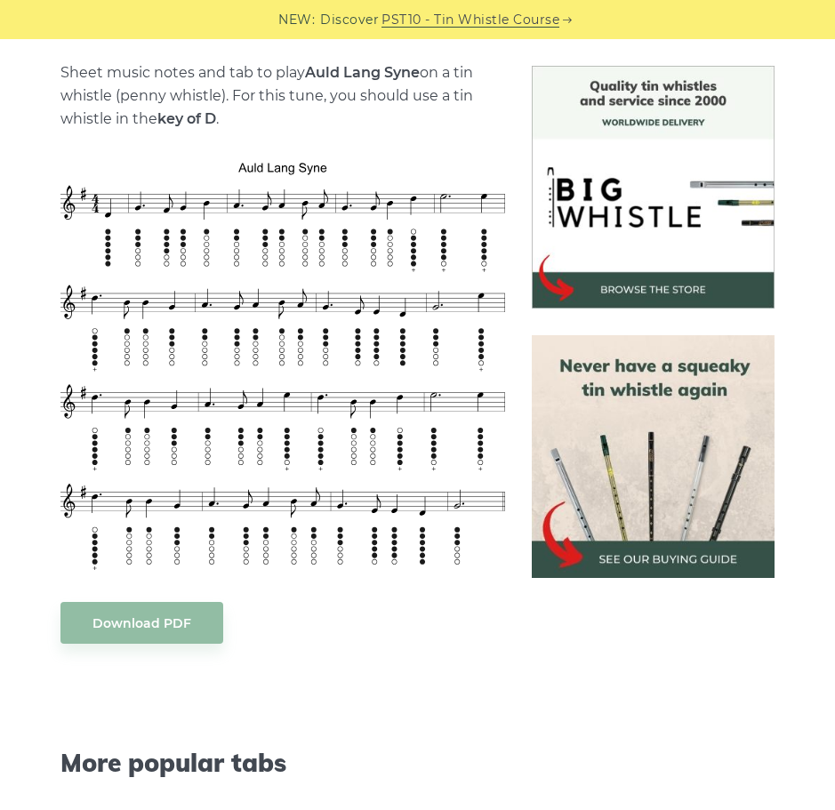
scroll to position [533, 0]
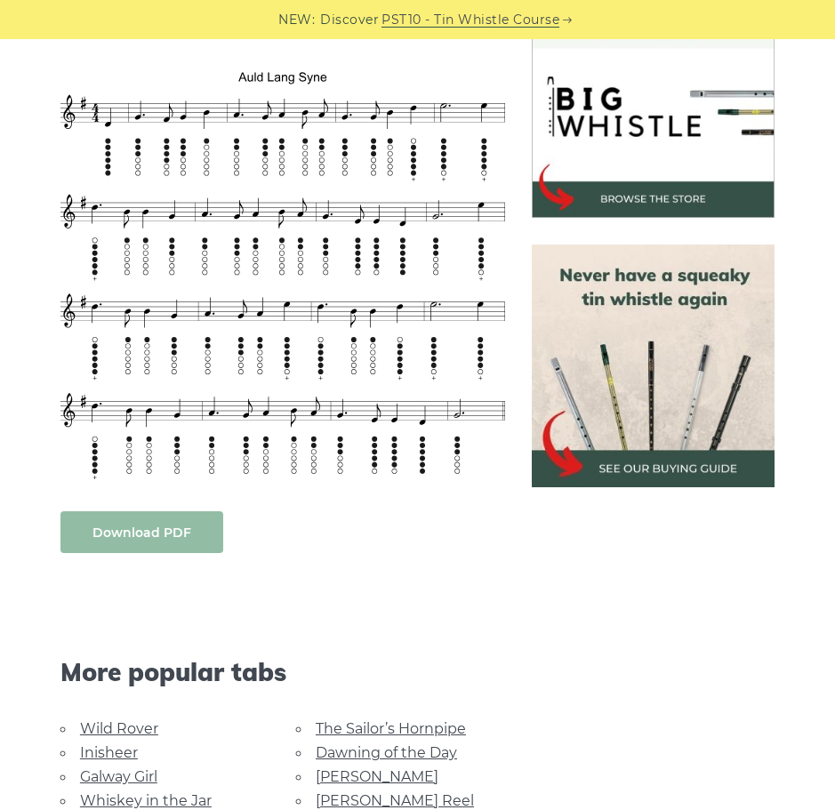
click at [132, 523] on link "Download PDF" at bounding box center [141, 532] width 163 height 42
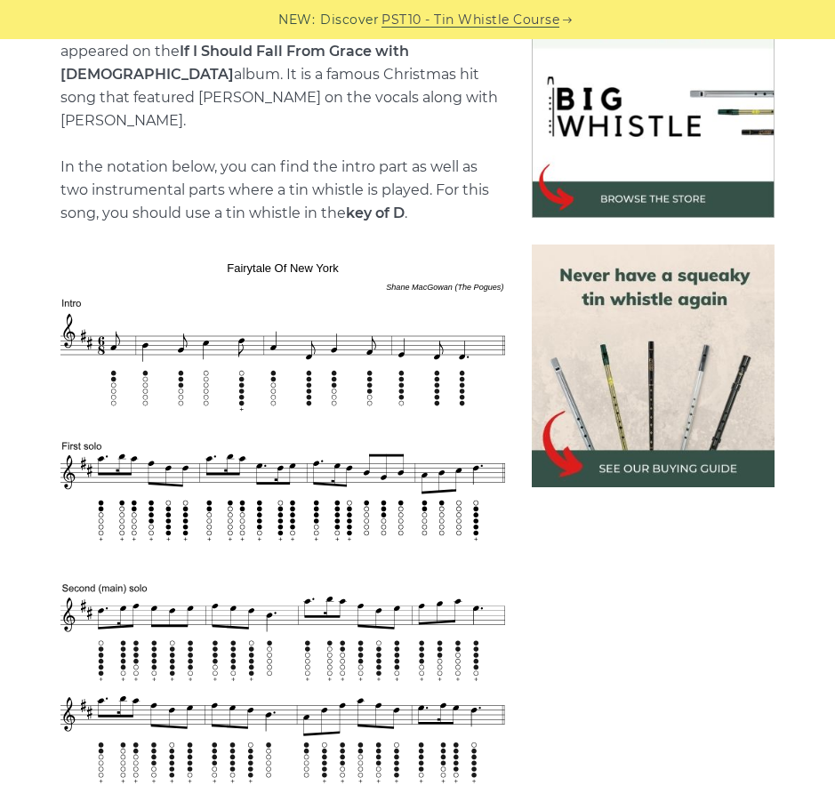
scroll to position [800, 0]
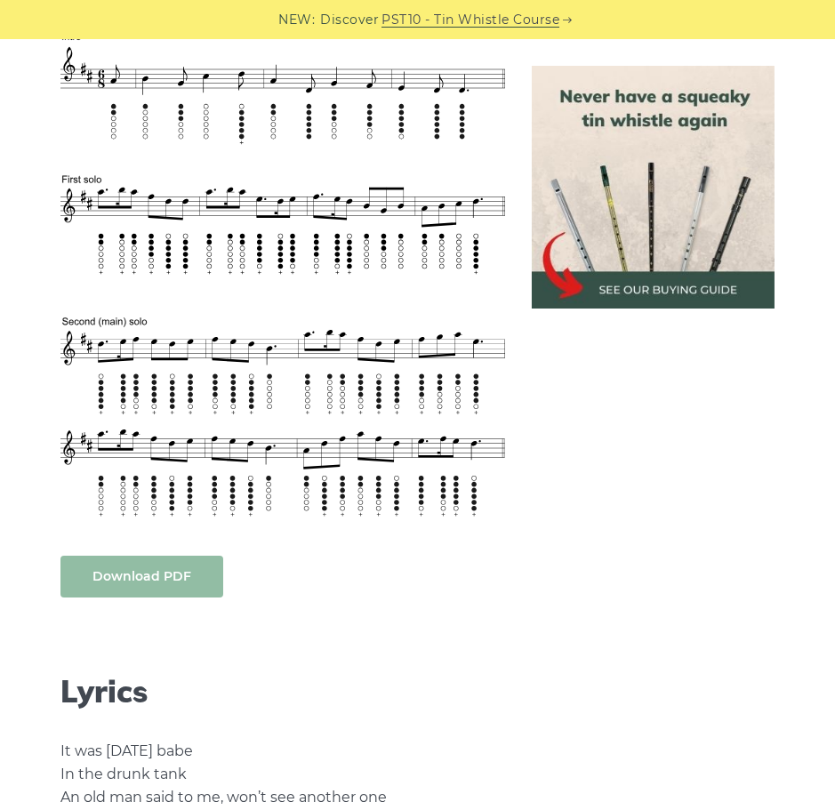
click at [165, 564] on link "Download PDF" at bounding box center [141, 577] width 163 height 42
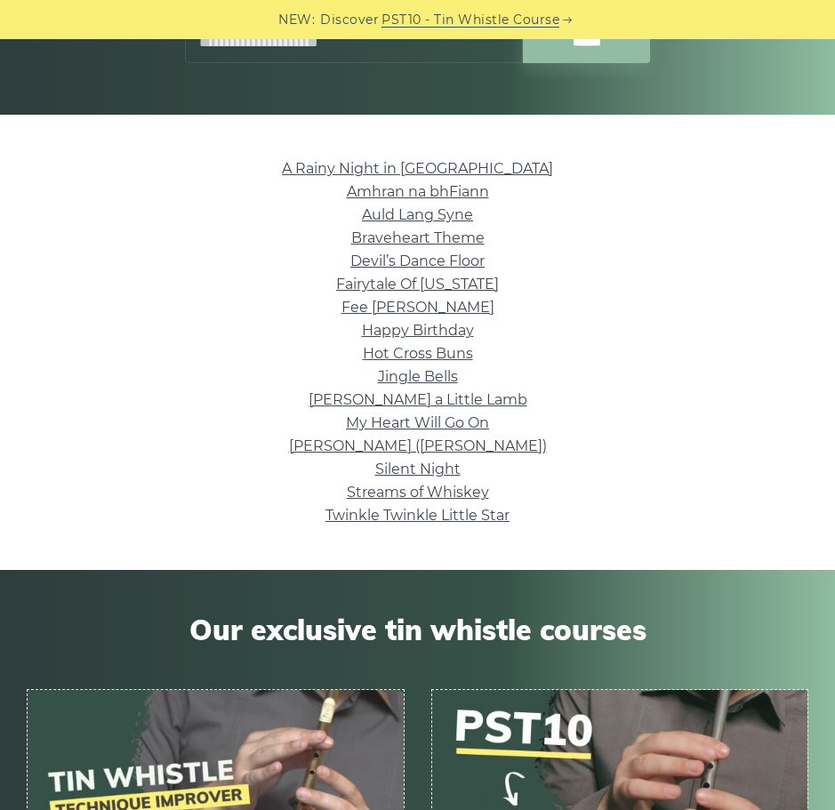
scroll to position [356, 0]
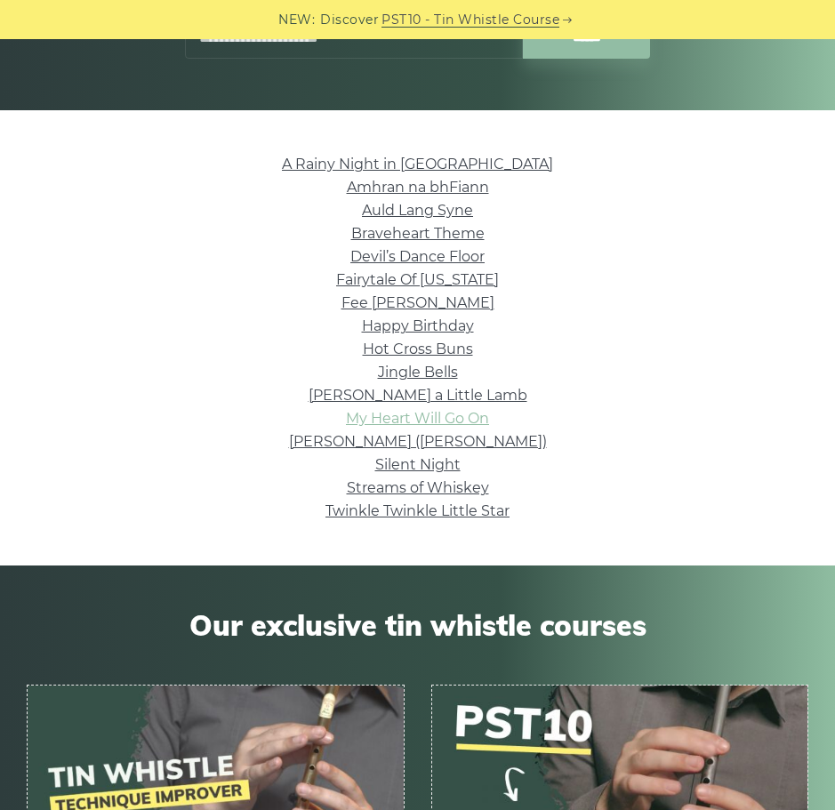
click at [382, 416] on link "My Heart Will Go On" at bounding box center [417, 418] width 143 height 17
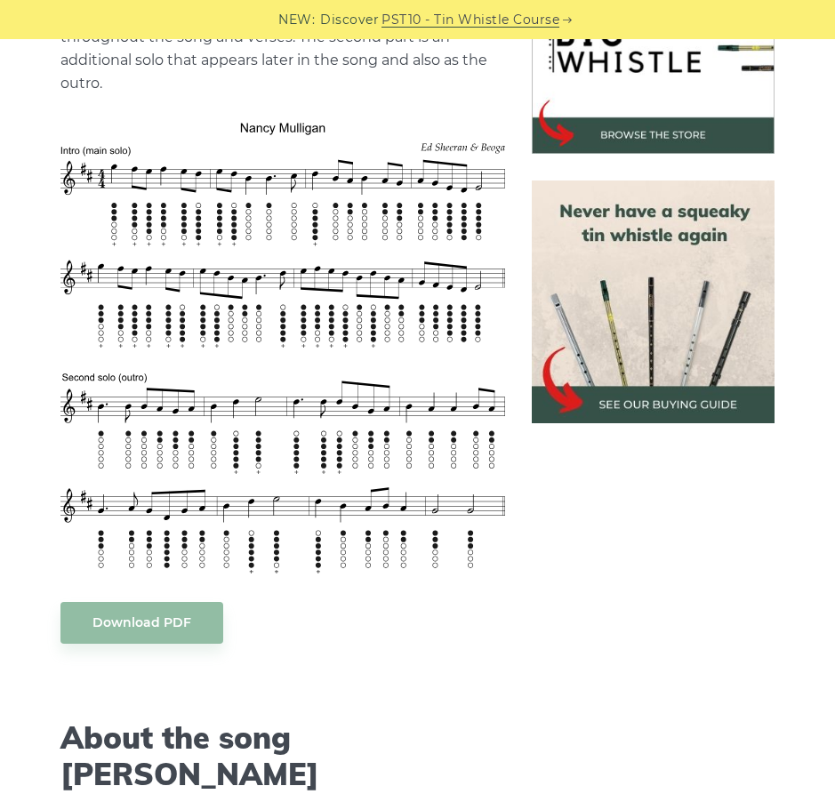
scroll to position [622, 0]
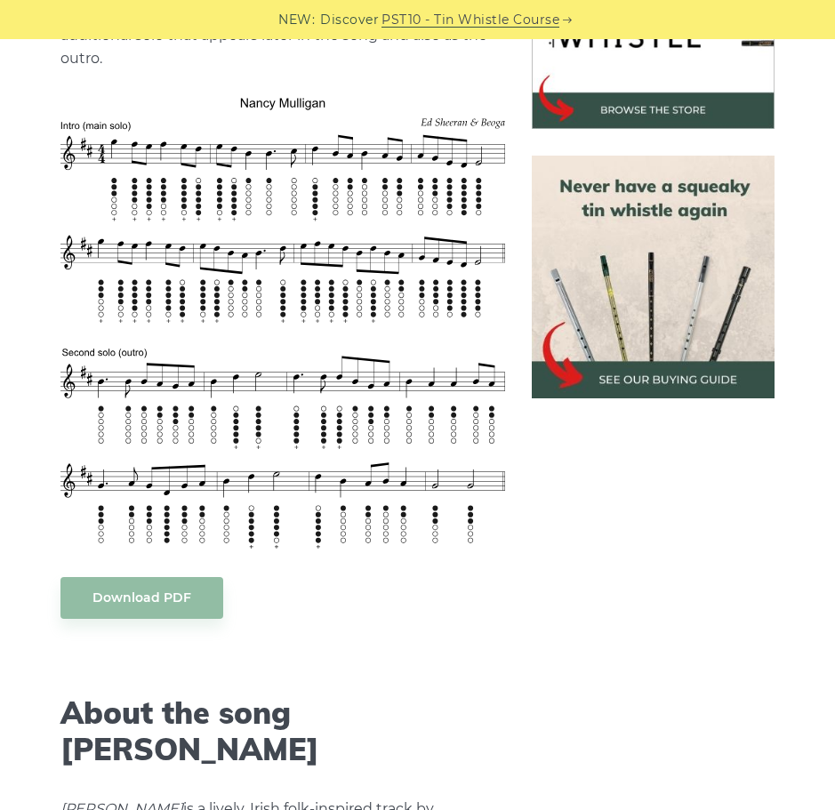
click at [289, 493] on img at bounding box center [282, 323] width 445 height 453
click at [153, 594] on link "Download PDF" at bounding box center [141, 598] width 163 height 42
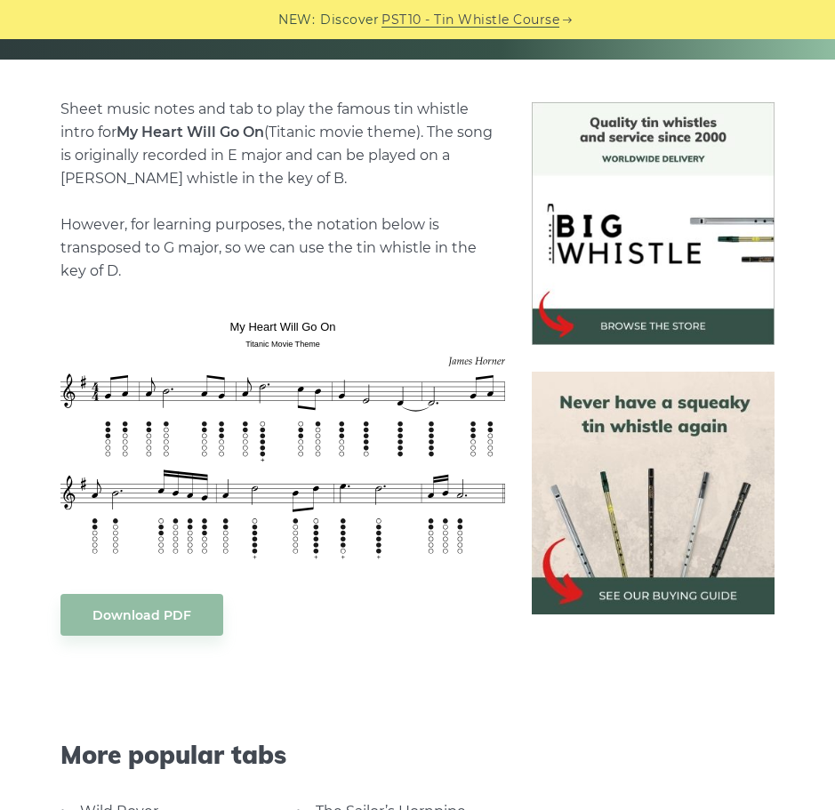
scroll to position [445, 0]
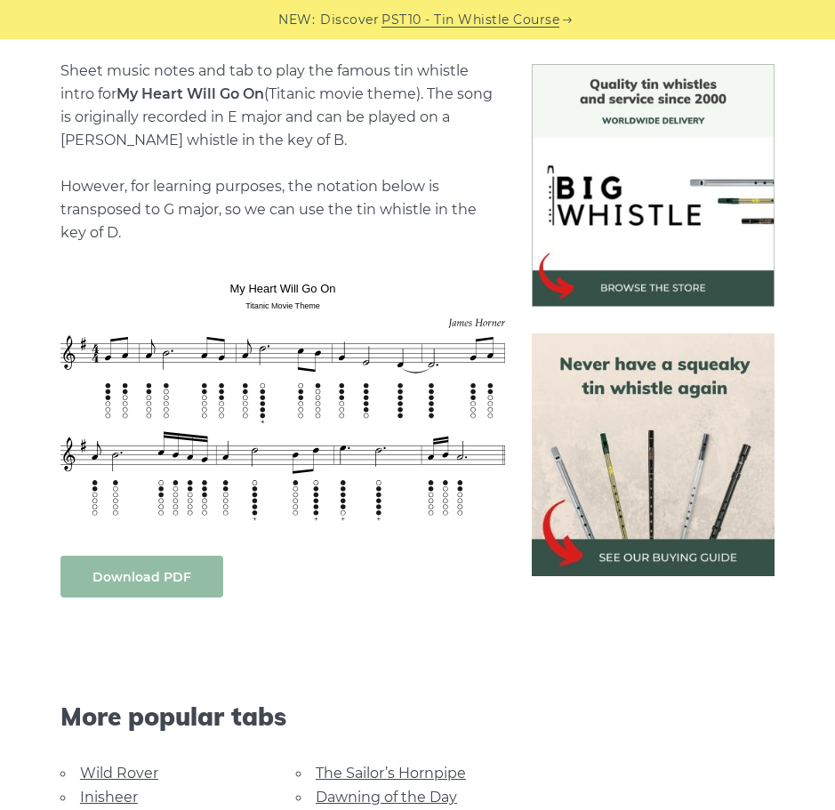
click at [154, 578] on link "Download PDF" at bounding box center [141, 577] width 163 height 42
click at [449, 653] on div "More popular tabs" at bounding box center [282, 692] width 471 height 137
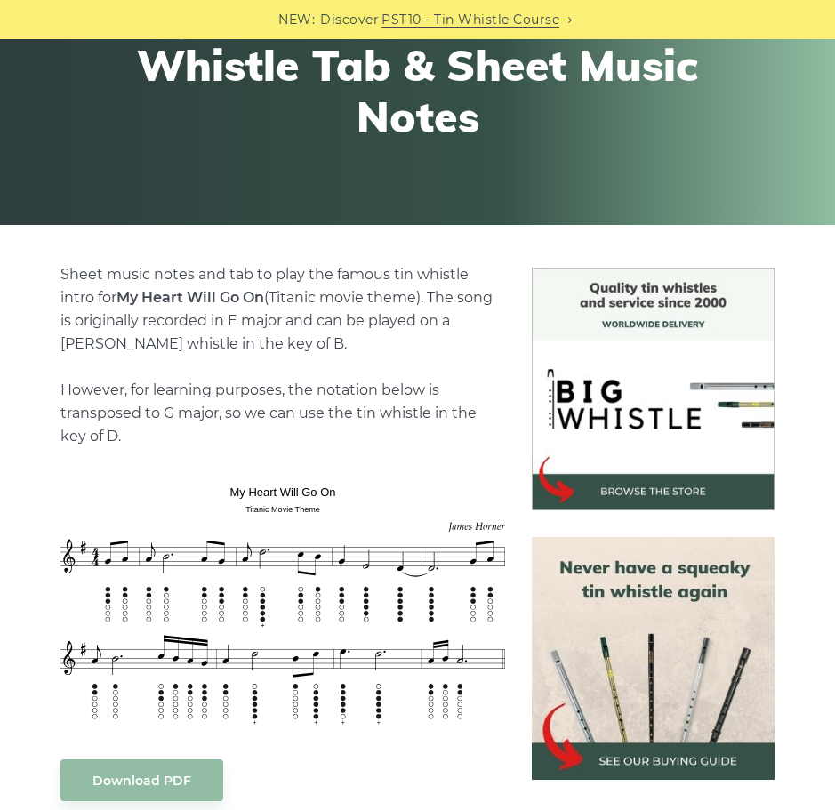
scroll to position [0, 0]
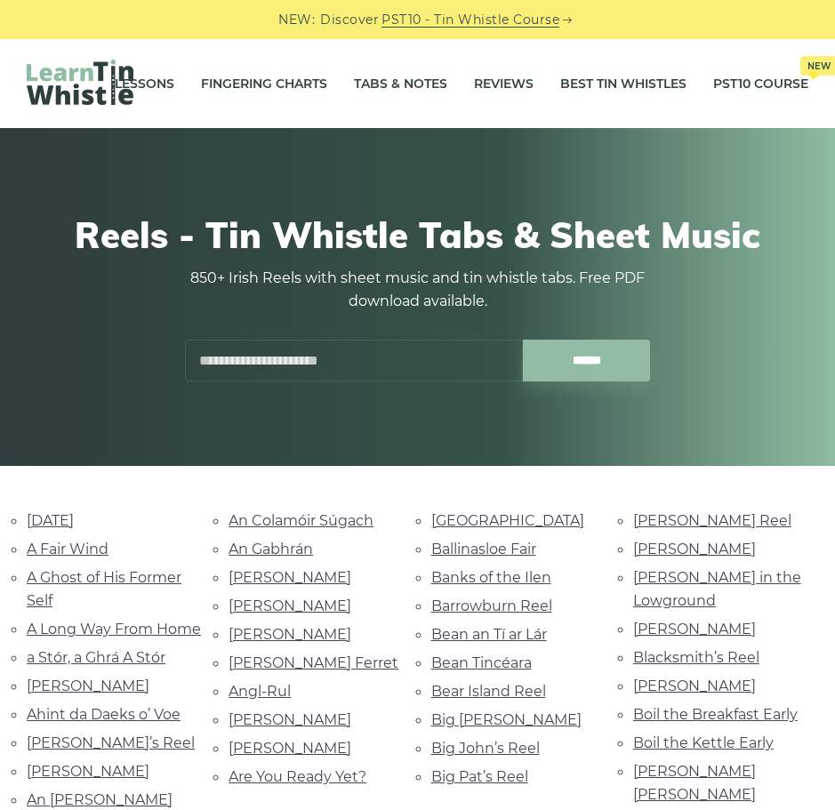
click at [353, 371] on input "text" at bounding box center [354, 361] width 338 height 42
click at [523, 340] on input "******" at bounding box center [586, 361] width 127 height 42
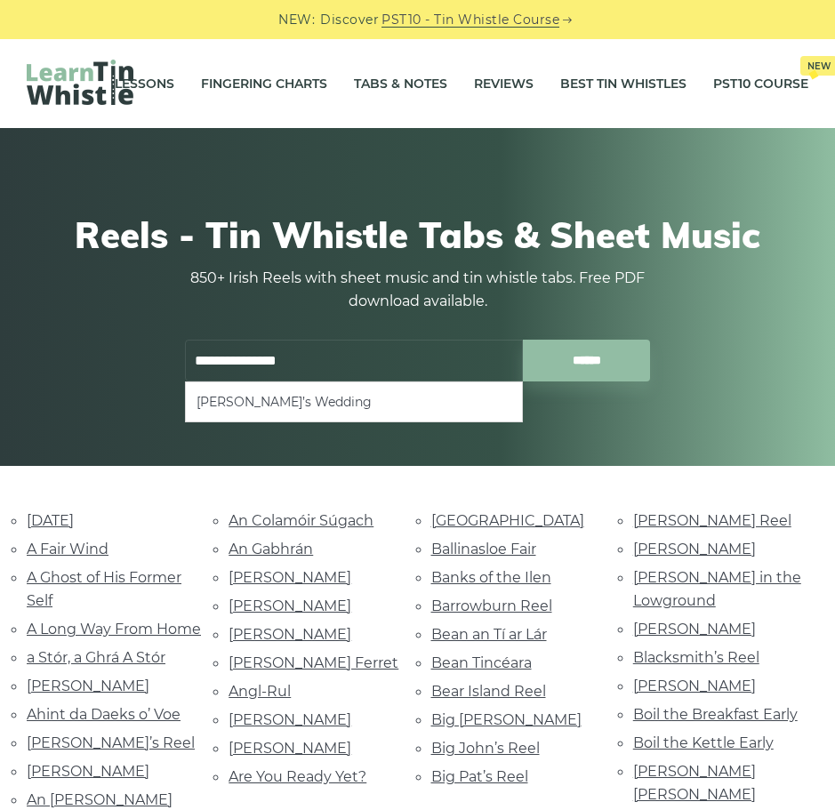
click at [390, 413] on ul "[PERSON_NAME]’s Wedding" at bounding box center [354, 401] width 338 height 41
click at [273, 397] on li "[PERSON_NAME]’s Wedding" at bounding box center [353, 401] width 315 height 21
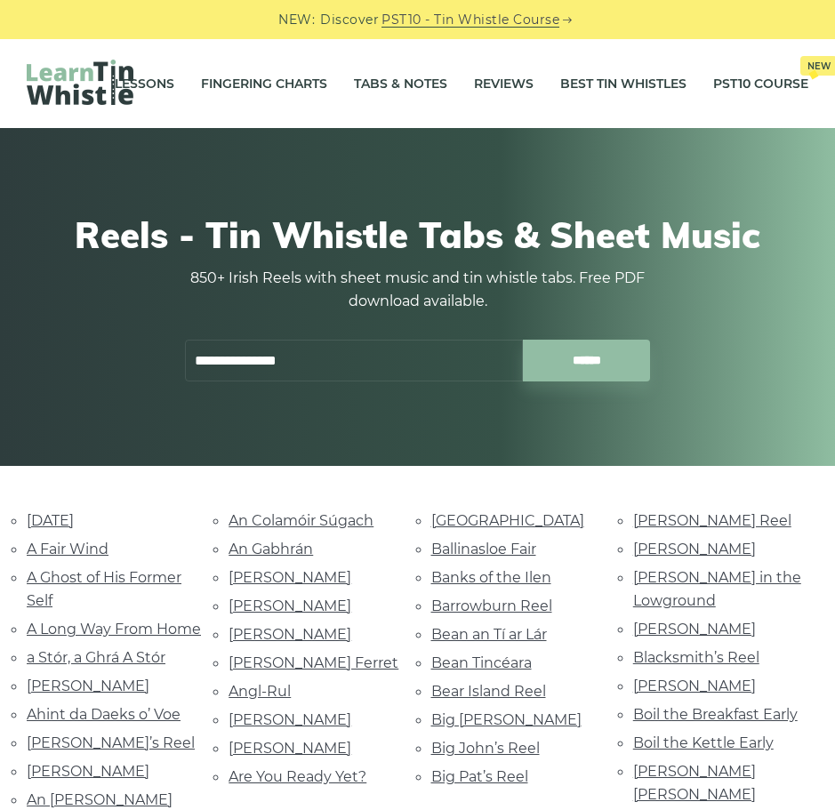
type input "**********"
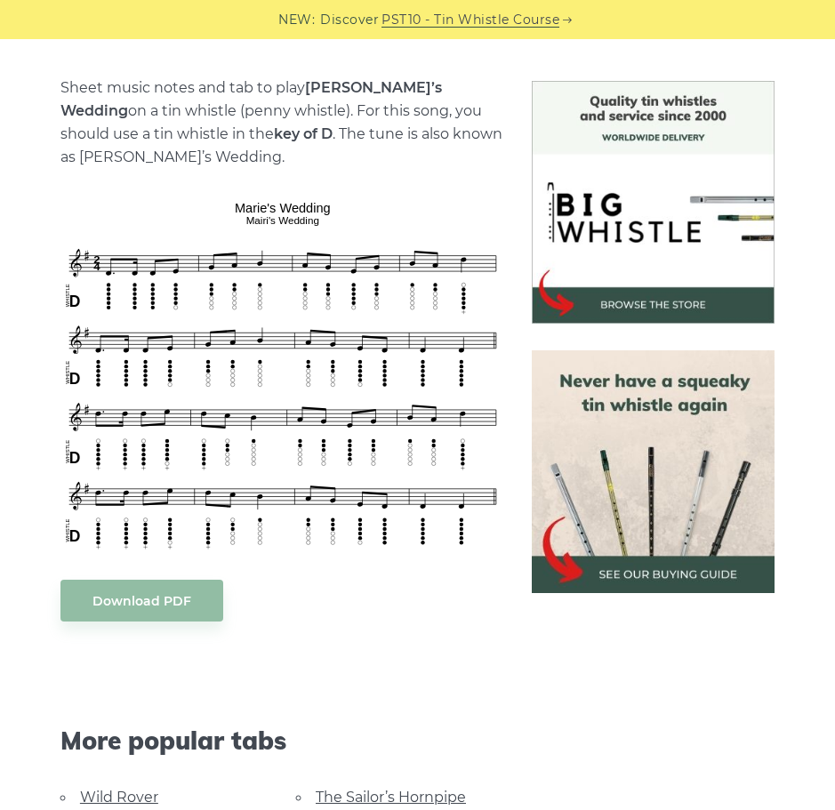
scroll to position [445, 0]
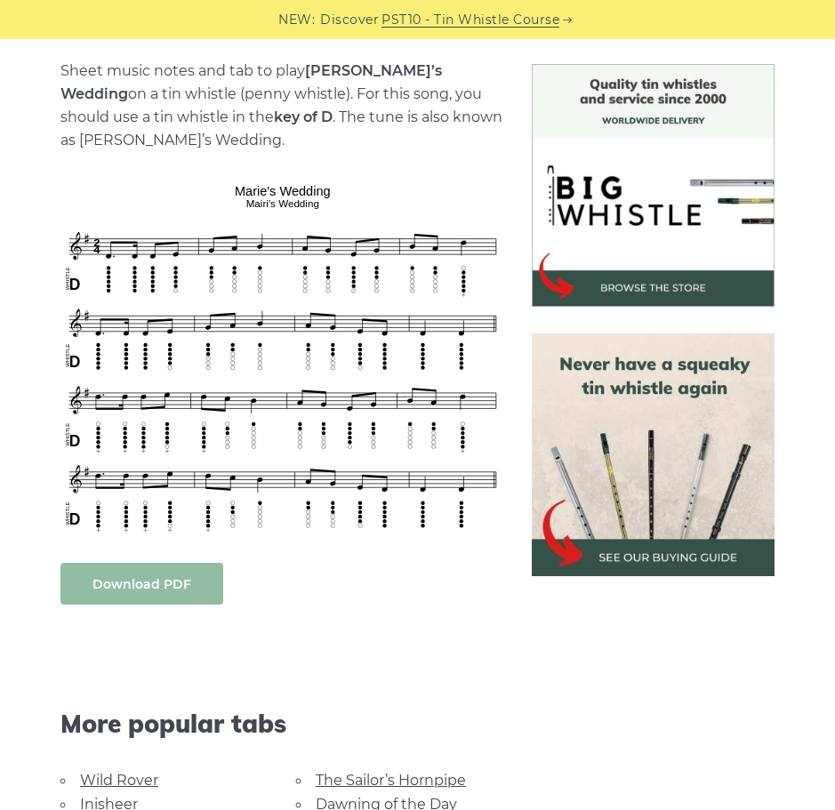
click at [186, 584] on link "Download PDF" at bounding box center [141, 584] width 163 height 42
